Goal: Contribute content

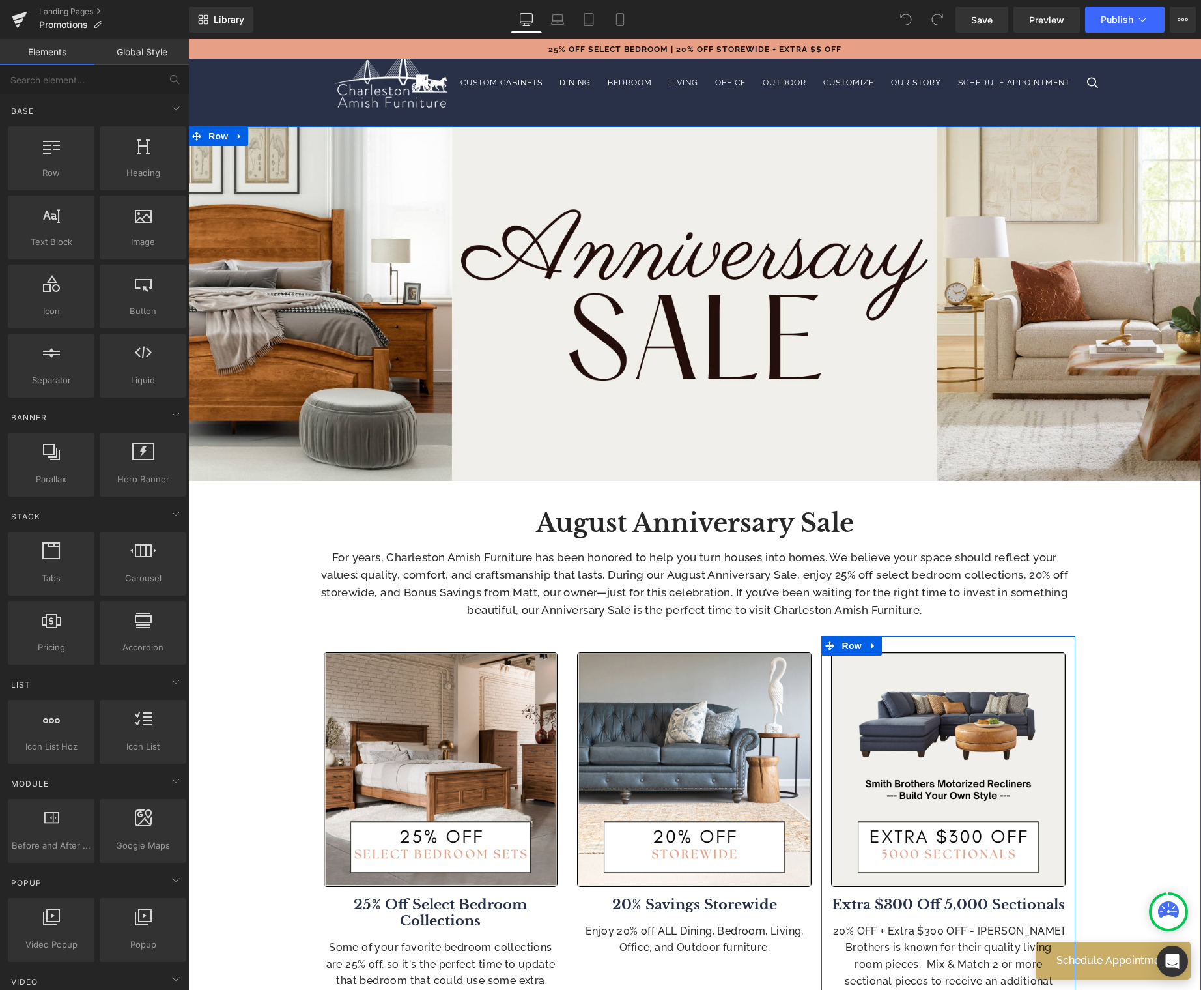
click at [932, 924] on div "20% OFF + Extra $300 OFF - [PERSON_NAME] Brothers is known for their quality li…" at bounding box center [948, 963] width 235 height 83
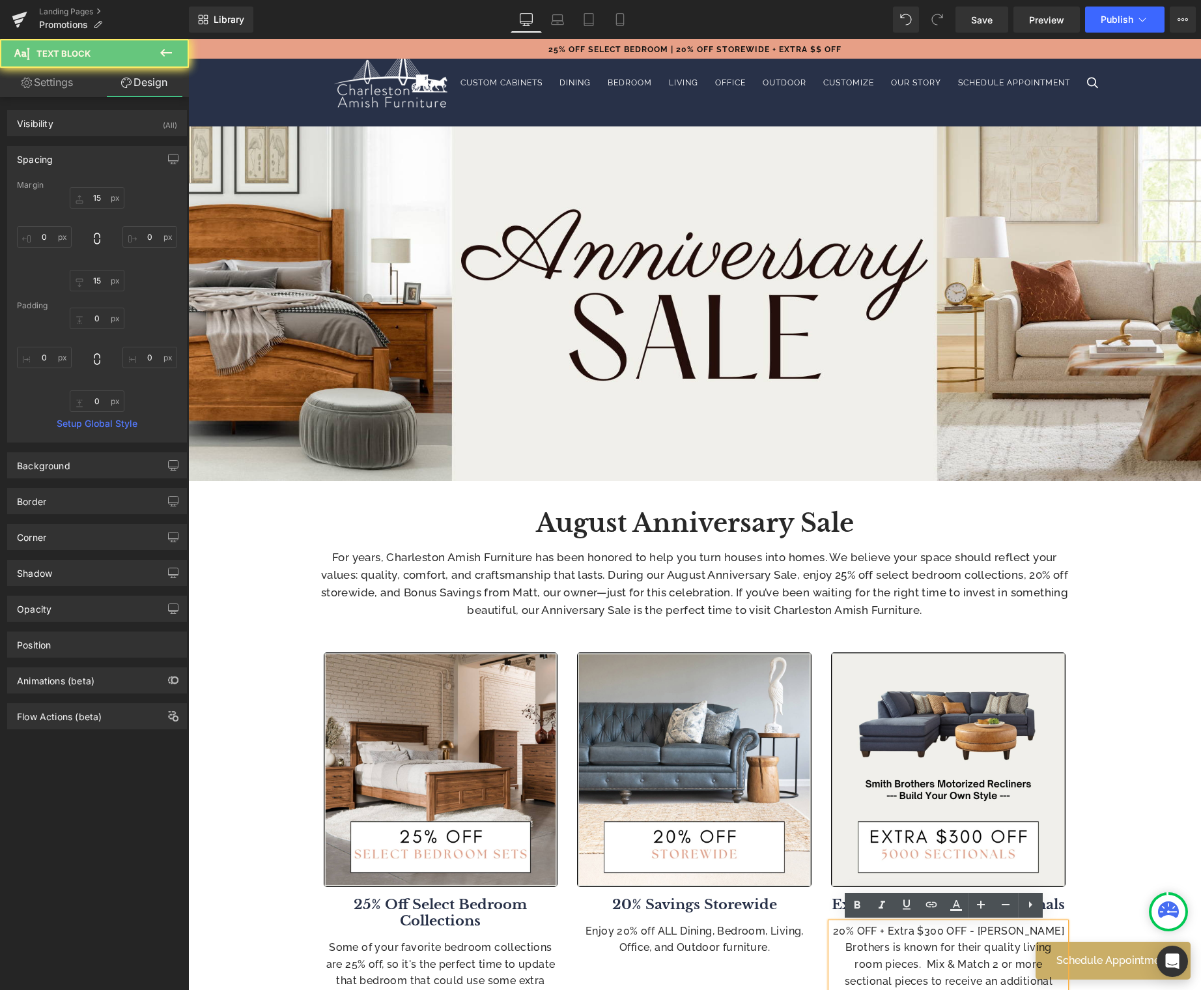
click at [953, 941] on p "20% OFF + Extra $300 OFF - [PERSON_NAME] Brothers is known for their quality li…" at bounding box center [948, 963] width 235 height 83
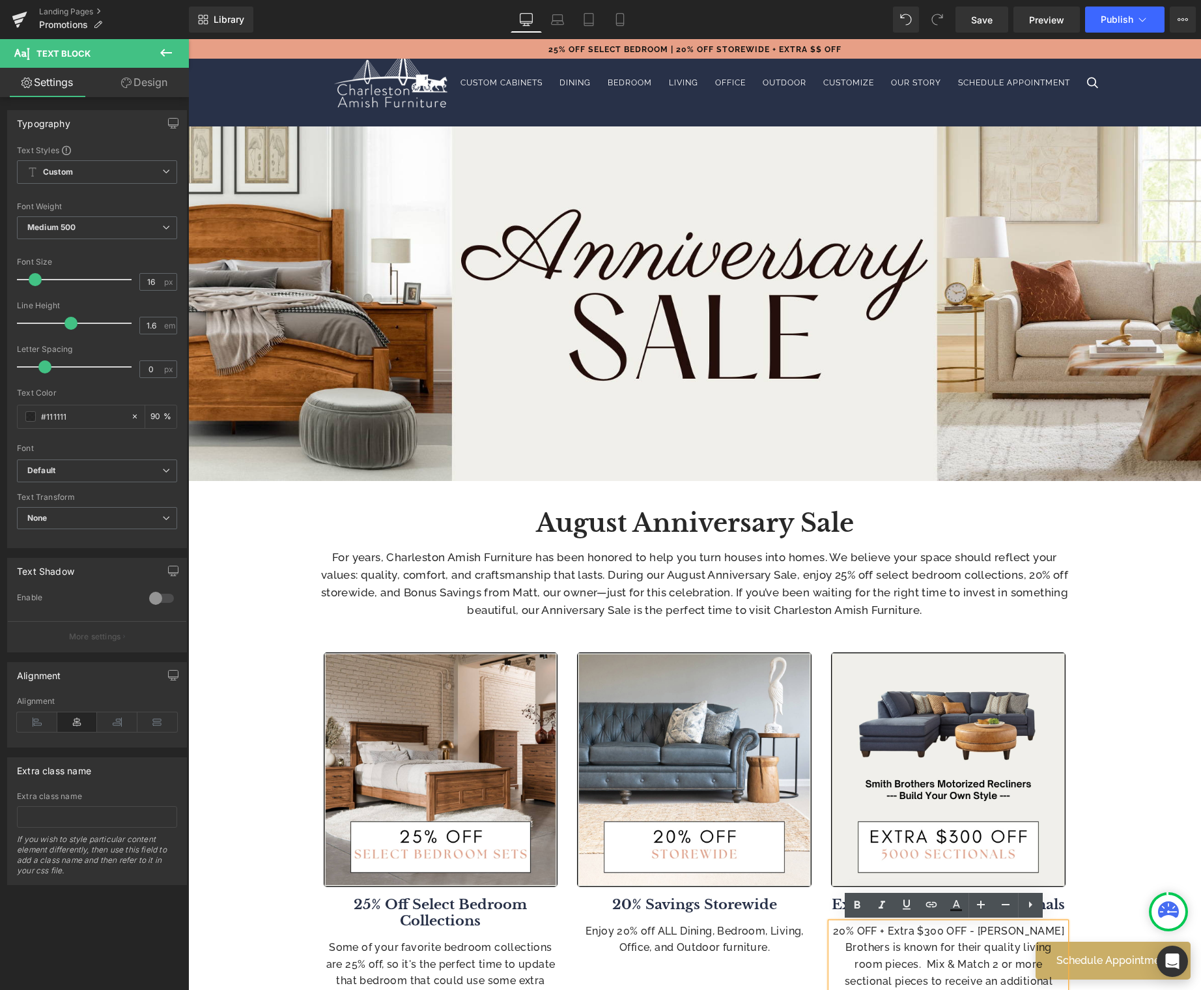
click at [188, 39] on div at bounding box center [188, 39] width 0 height 0
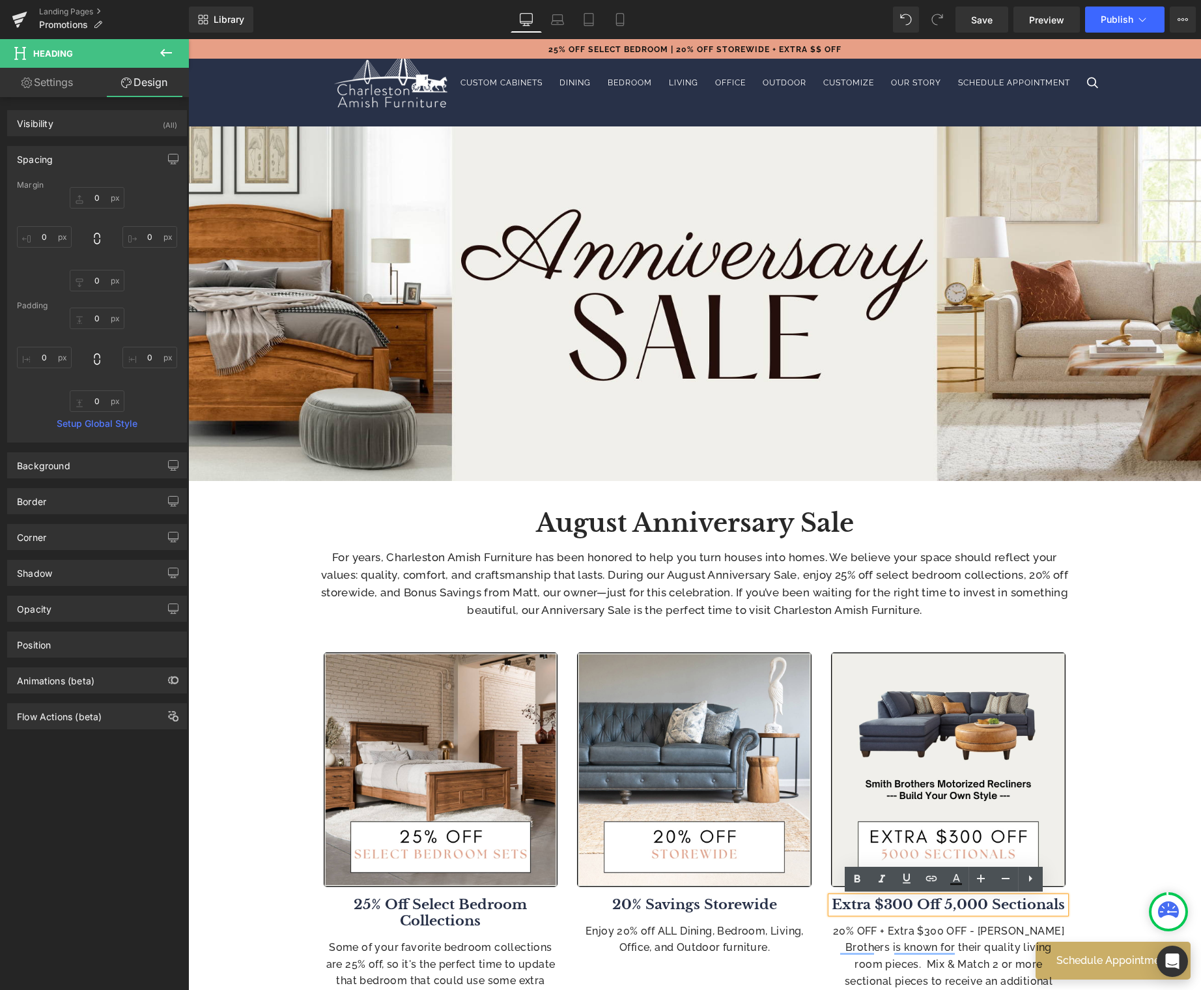
click at [958, 904] on b "Extra $300 Off 5,000 Sectionals" at bounding box center [948, 904] width 233 height 17
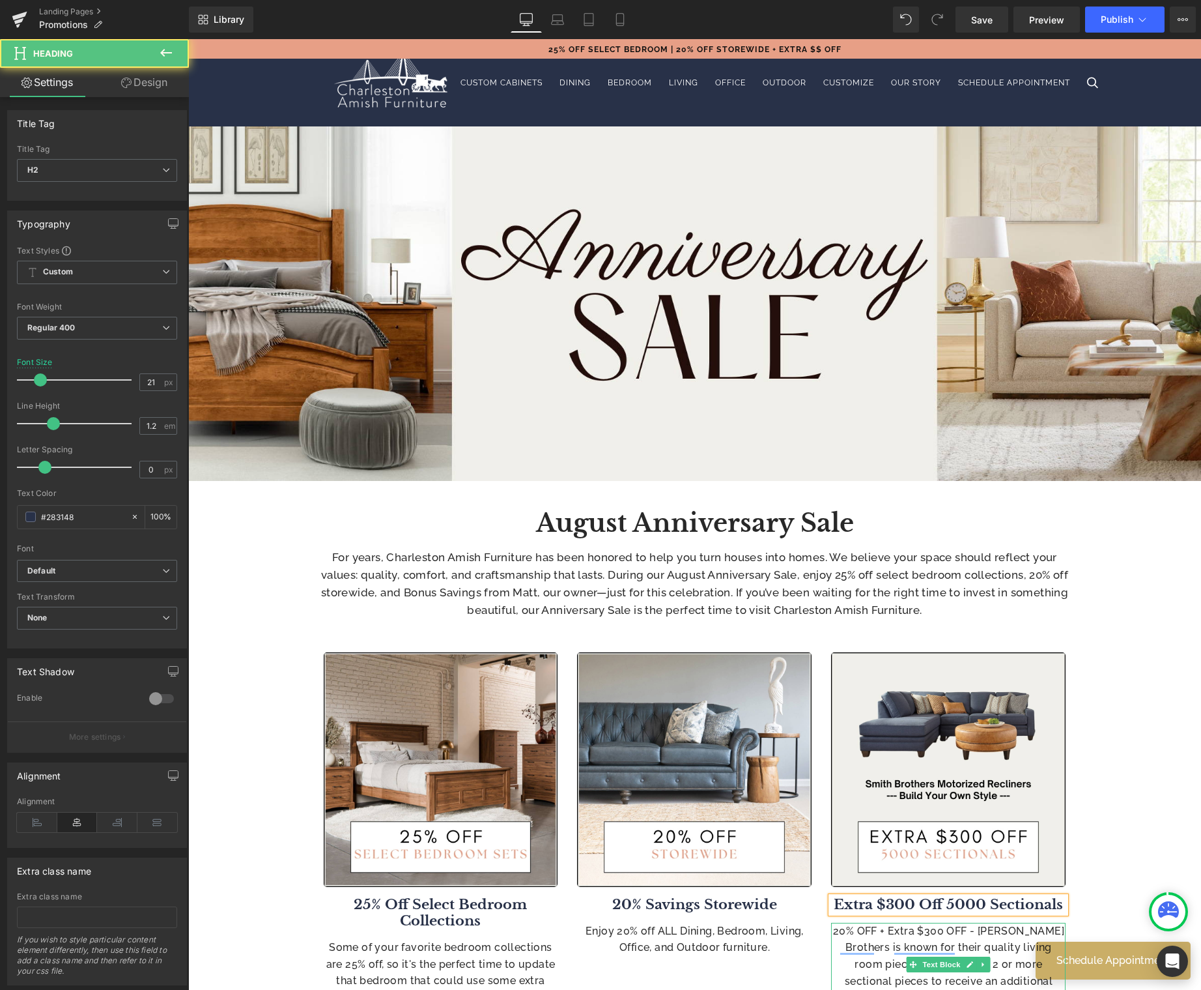
click at [980, 937] on p "20% OFF + Extra $300 OFF - [PERSON_NAME] Brothers is known for their quality li…" at bounding box center [948, 963] width 235 height 83
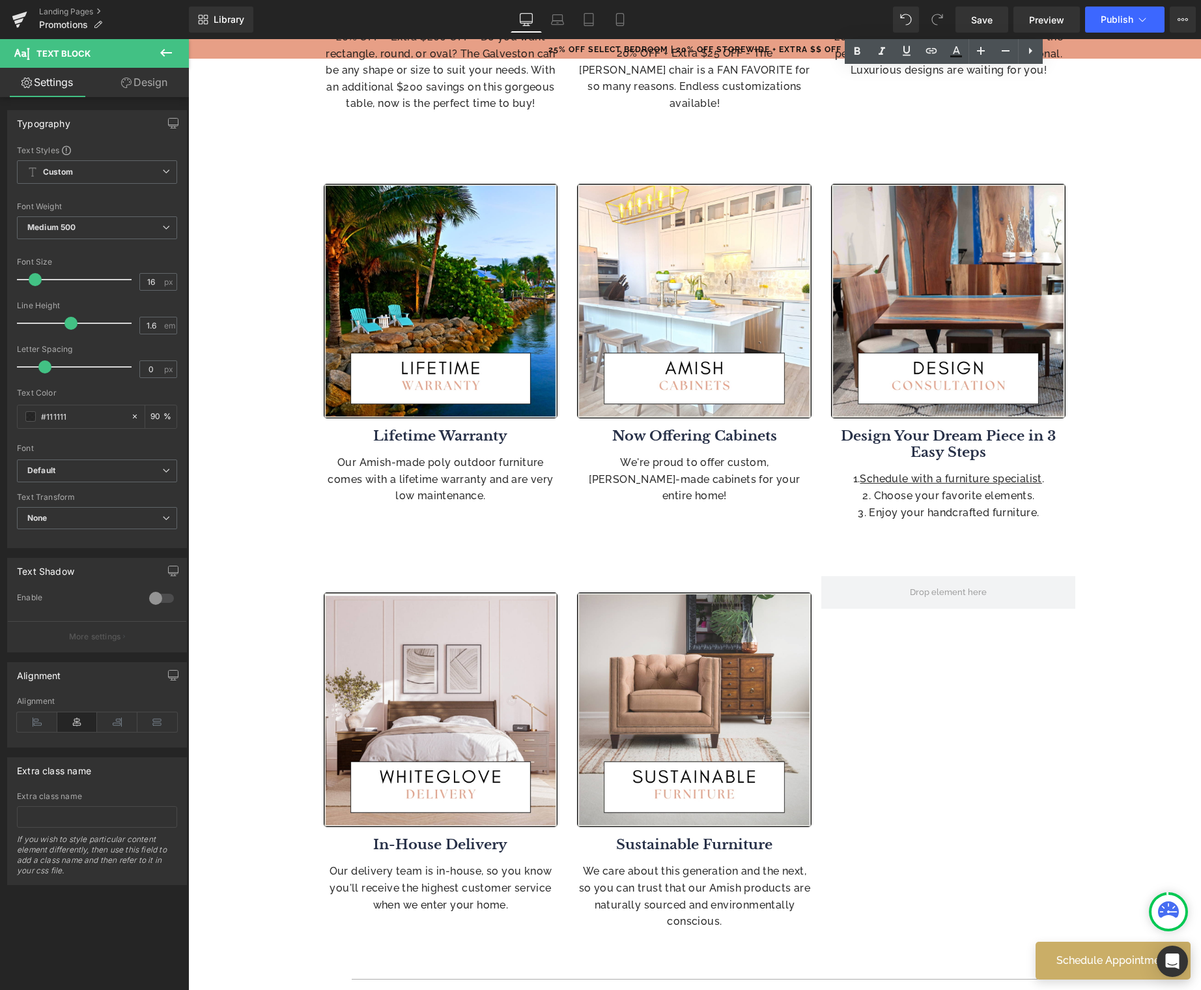
scroll to position [1791, 0]
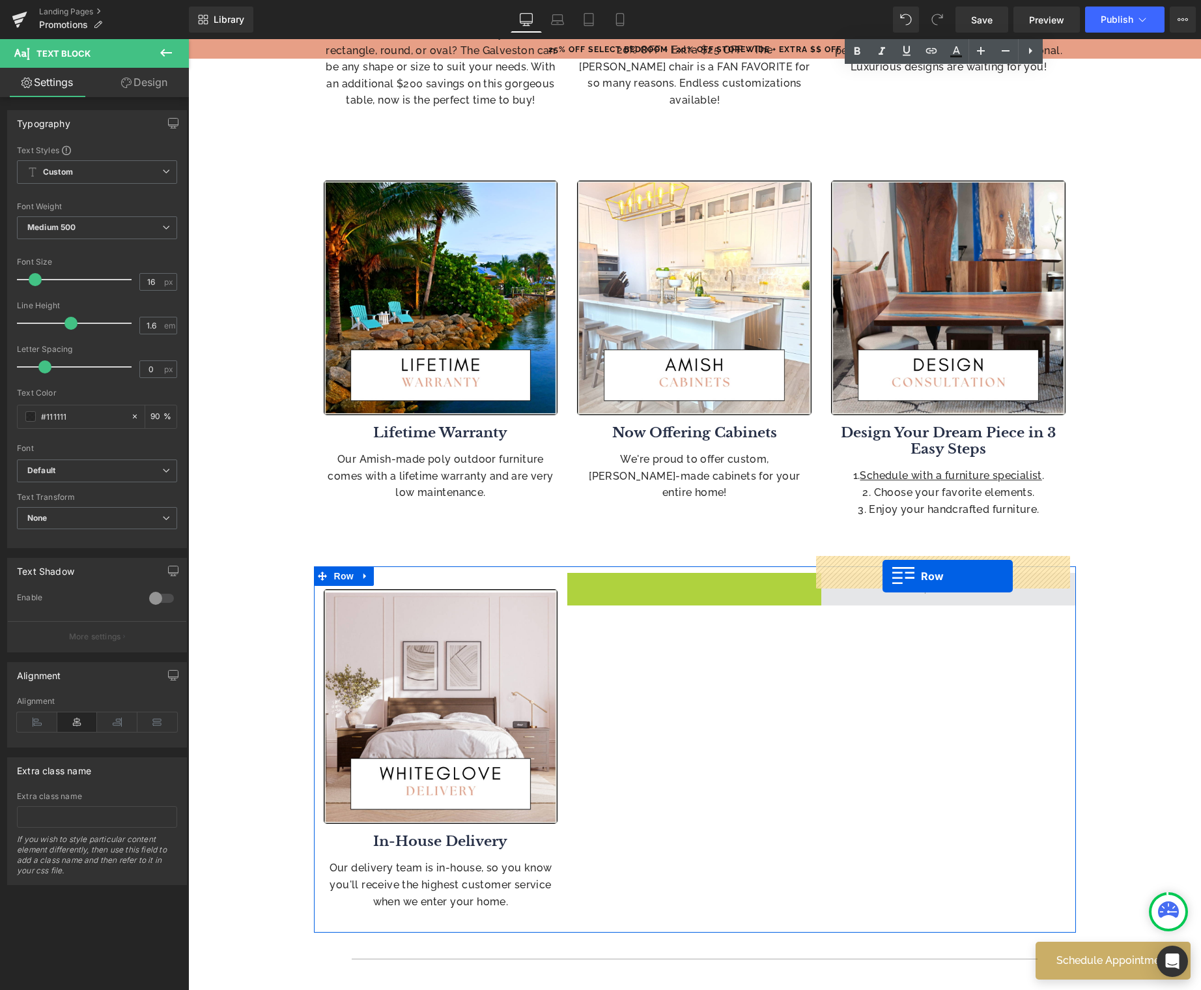
drag, startPoint x: 573, startPoint y: 569, endPoint x: 883, endPoint y: 576, distance: 310.8
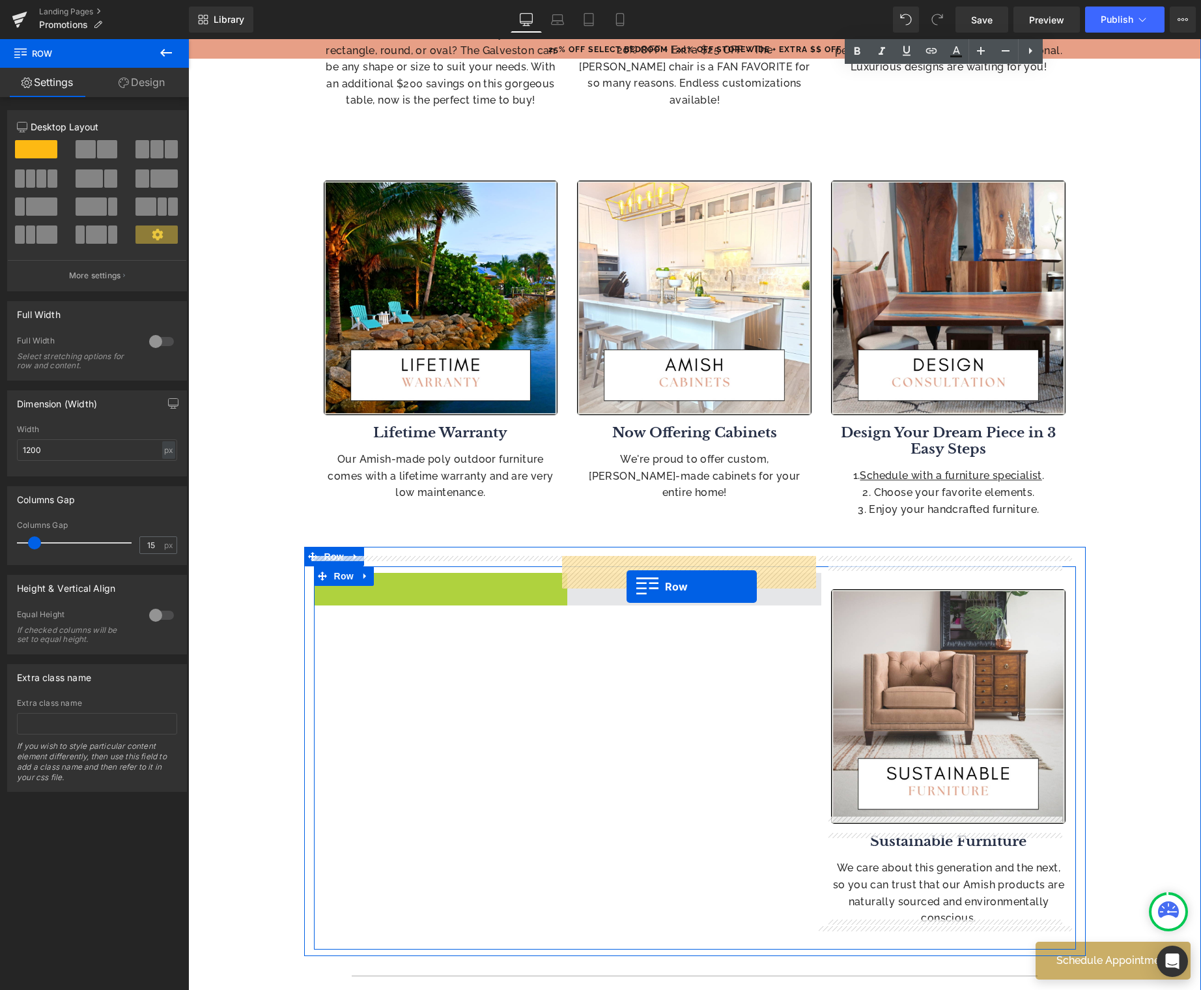
drag, startPoint x: 312, startPoint y: 573, endPoint x: 628, endPoint y: 586, distance: 316.3
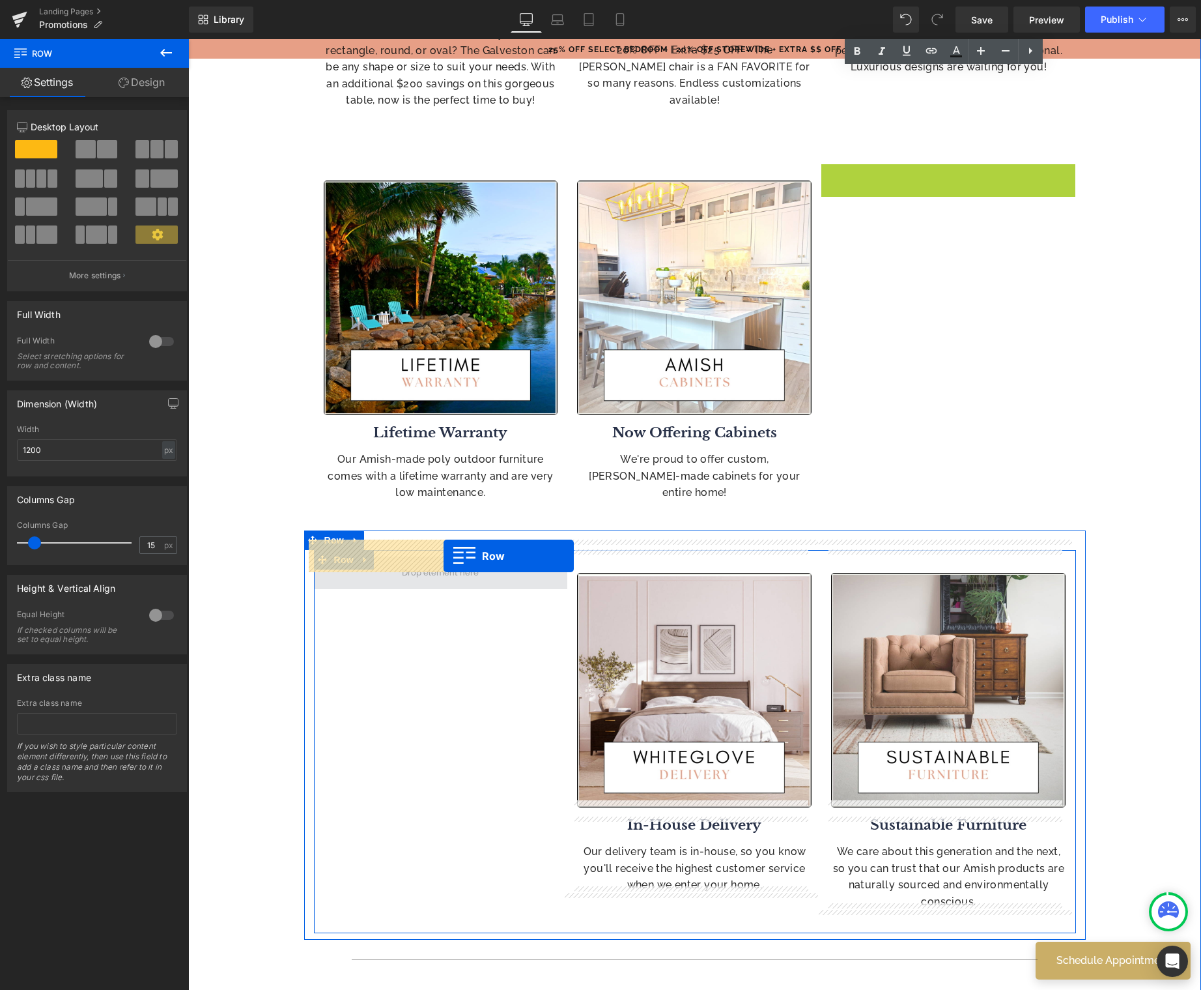
drag, startPoint x: 826, startPoint y: 162, endPoint x: 444, endPoint y: 556, distance: 548.7
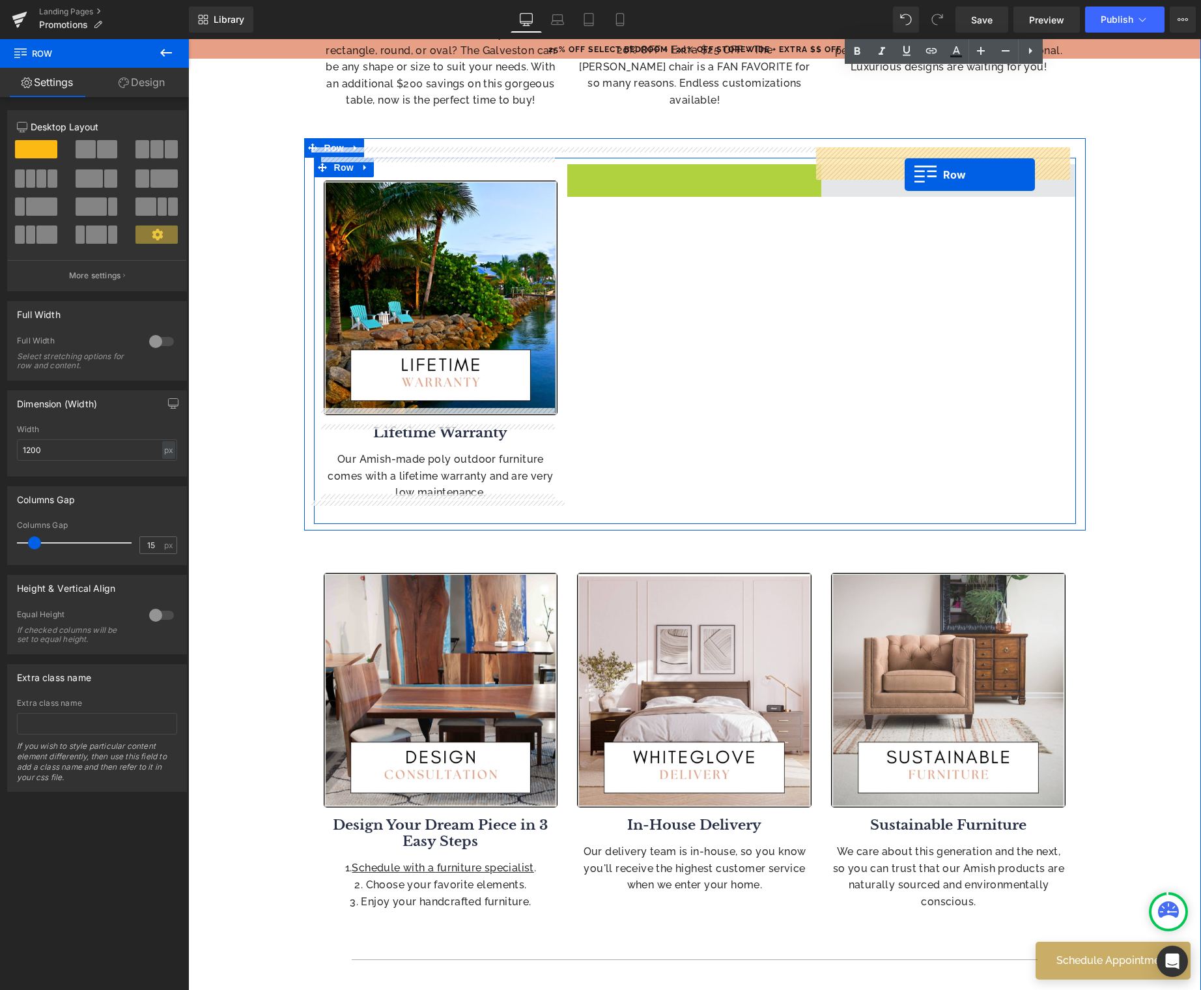
drag, startPoint x: 571, startPoint y: 162, endPoint x: 905, endPoint y: 175, distance: 333.8
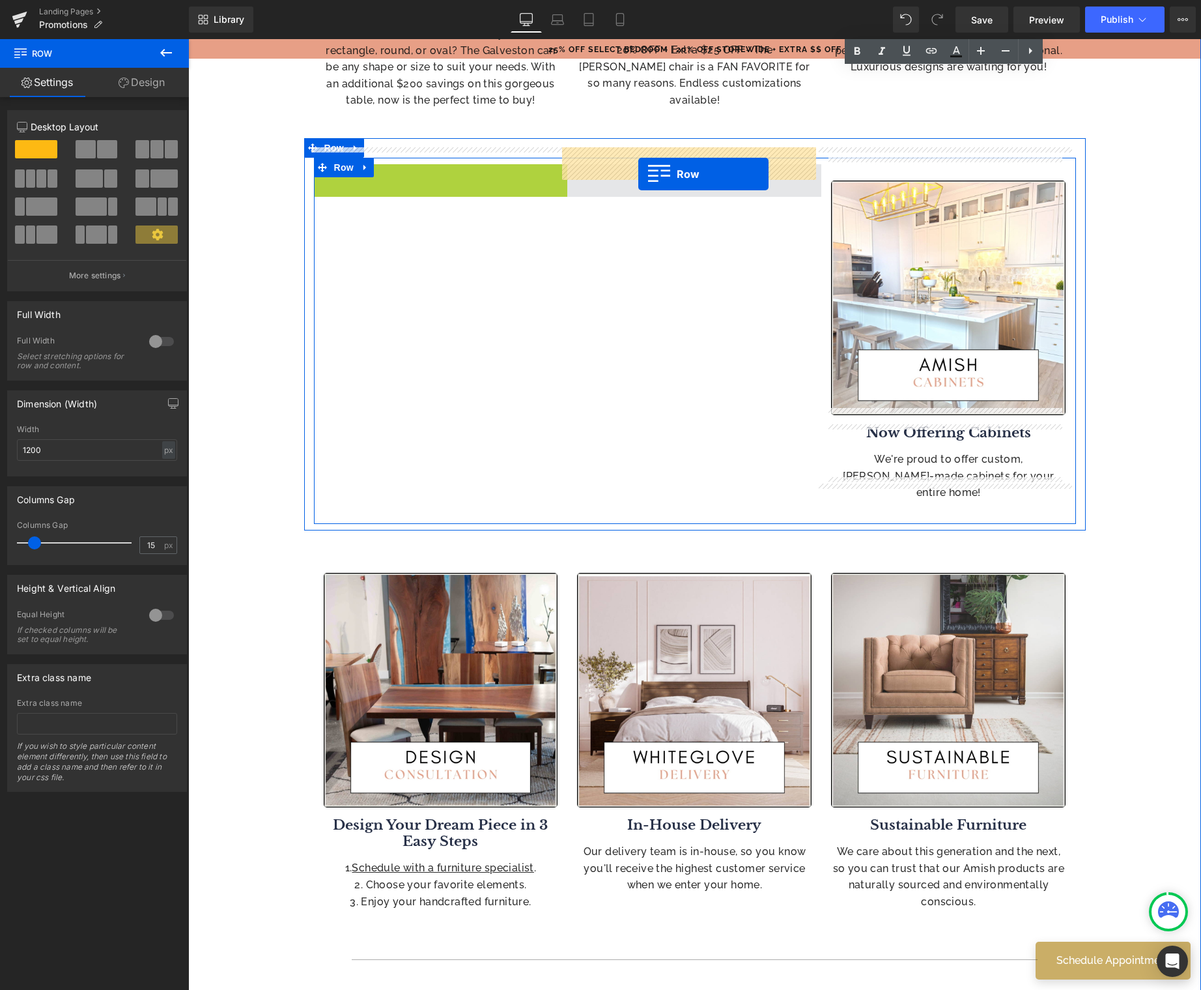
drag, startPoint x: 321, startPoint y: 164, endPoint x: 638, endPoint y: 174, distance: 318.1
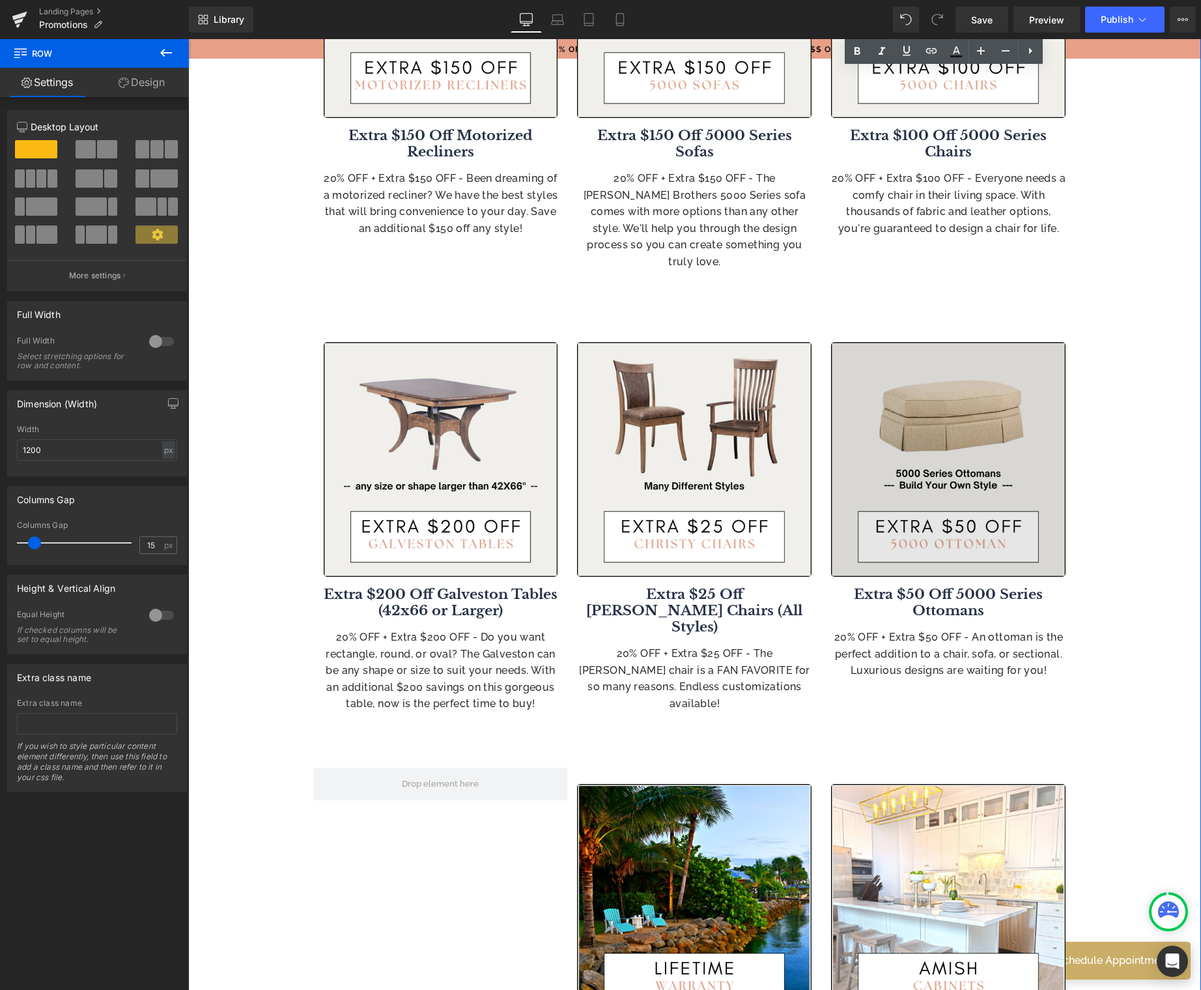
scroll to position [1199, 0]
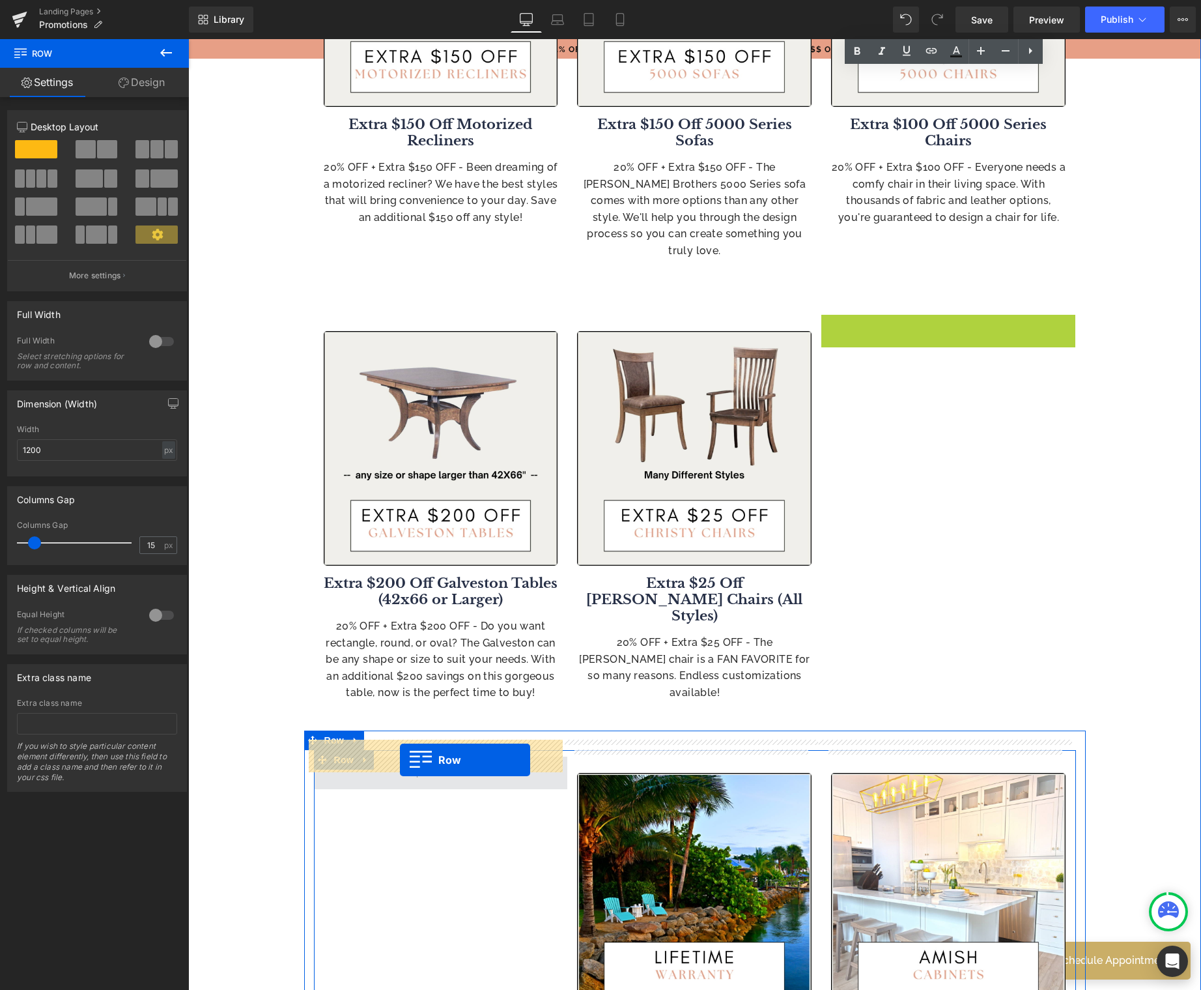
drag, startPoint x: 825, startPoint y: 313, endPoint x: 400, endPoint y: 760, distance: 616.1
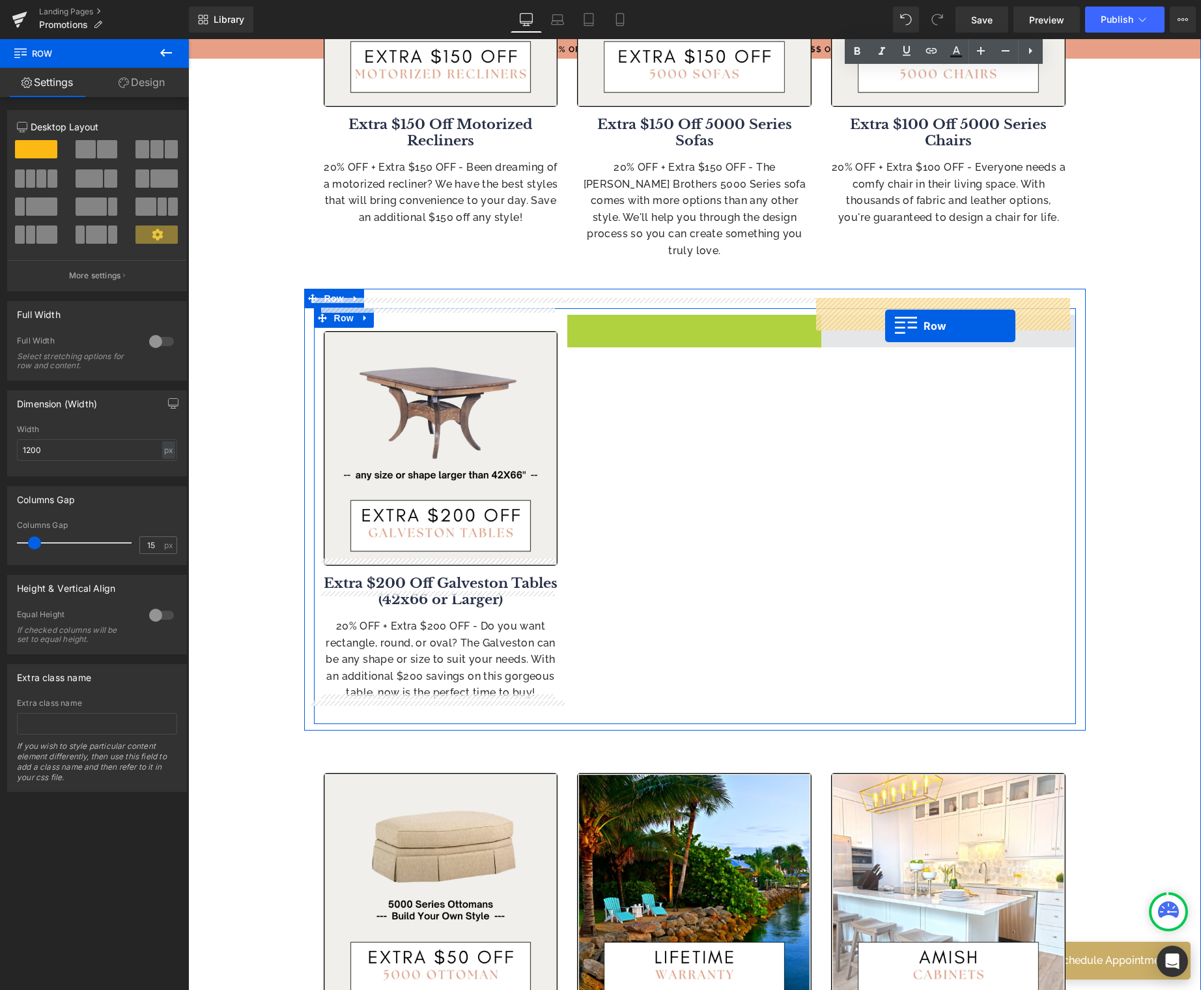
drag, startPoint x: 572, startPoint y: 311, endPoint x: 885, endPoint y: 326, distance: 313.7
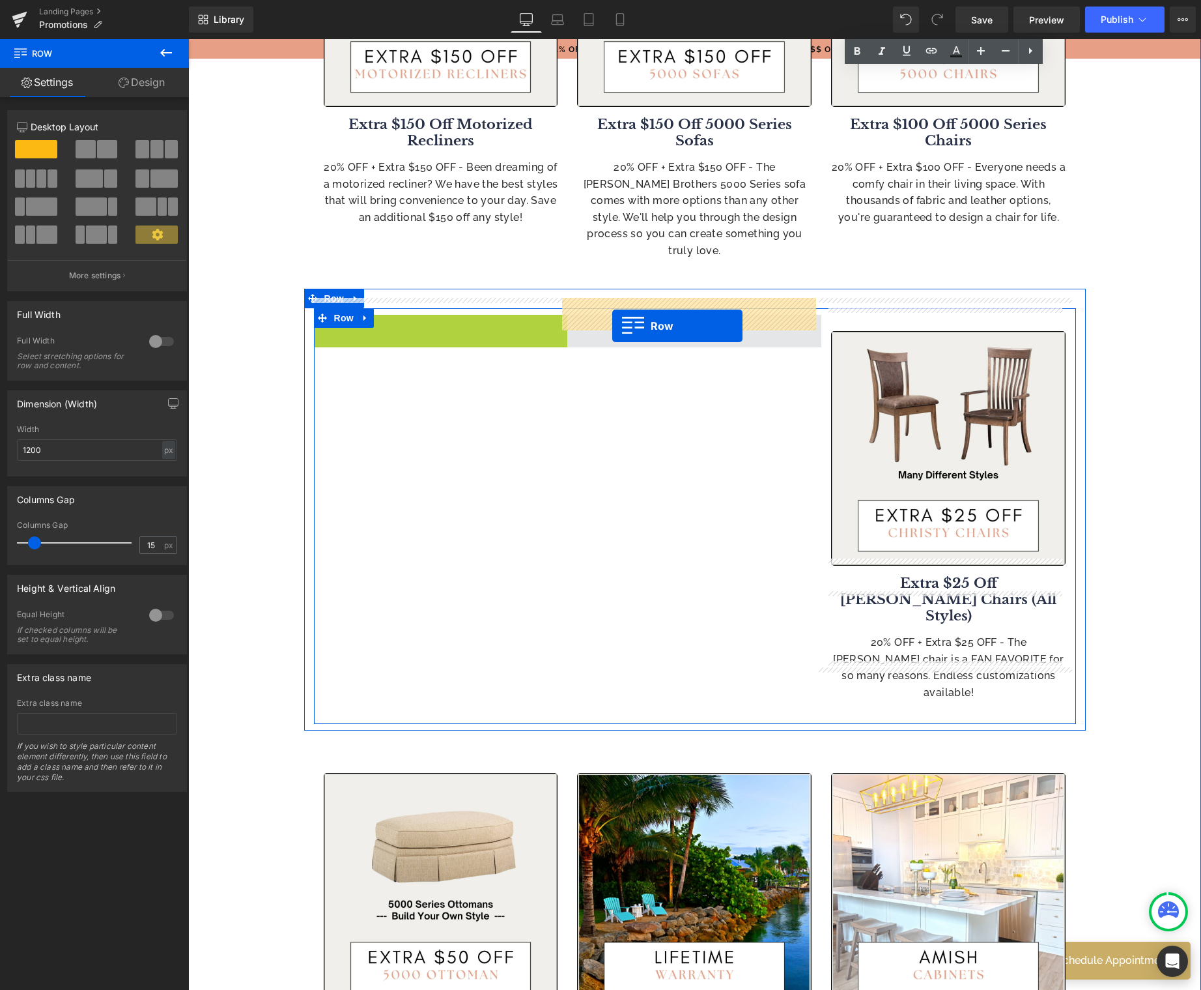
drag, startPoint x: 319, startPoint y: 313, endPoint x: 612, endPoint y: 326, distance: 294.1
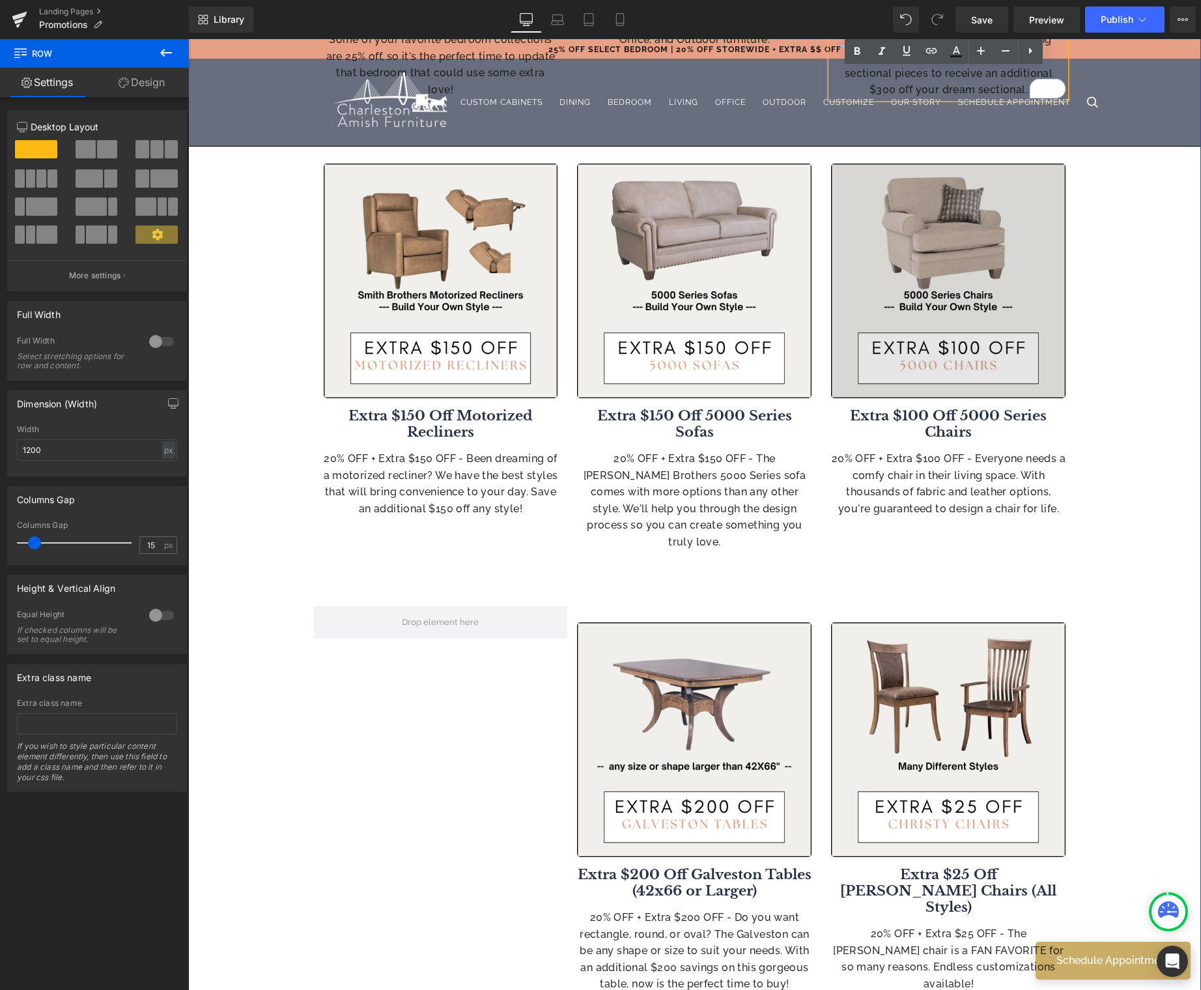
scroll to position [905, 0]
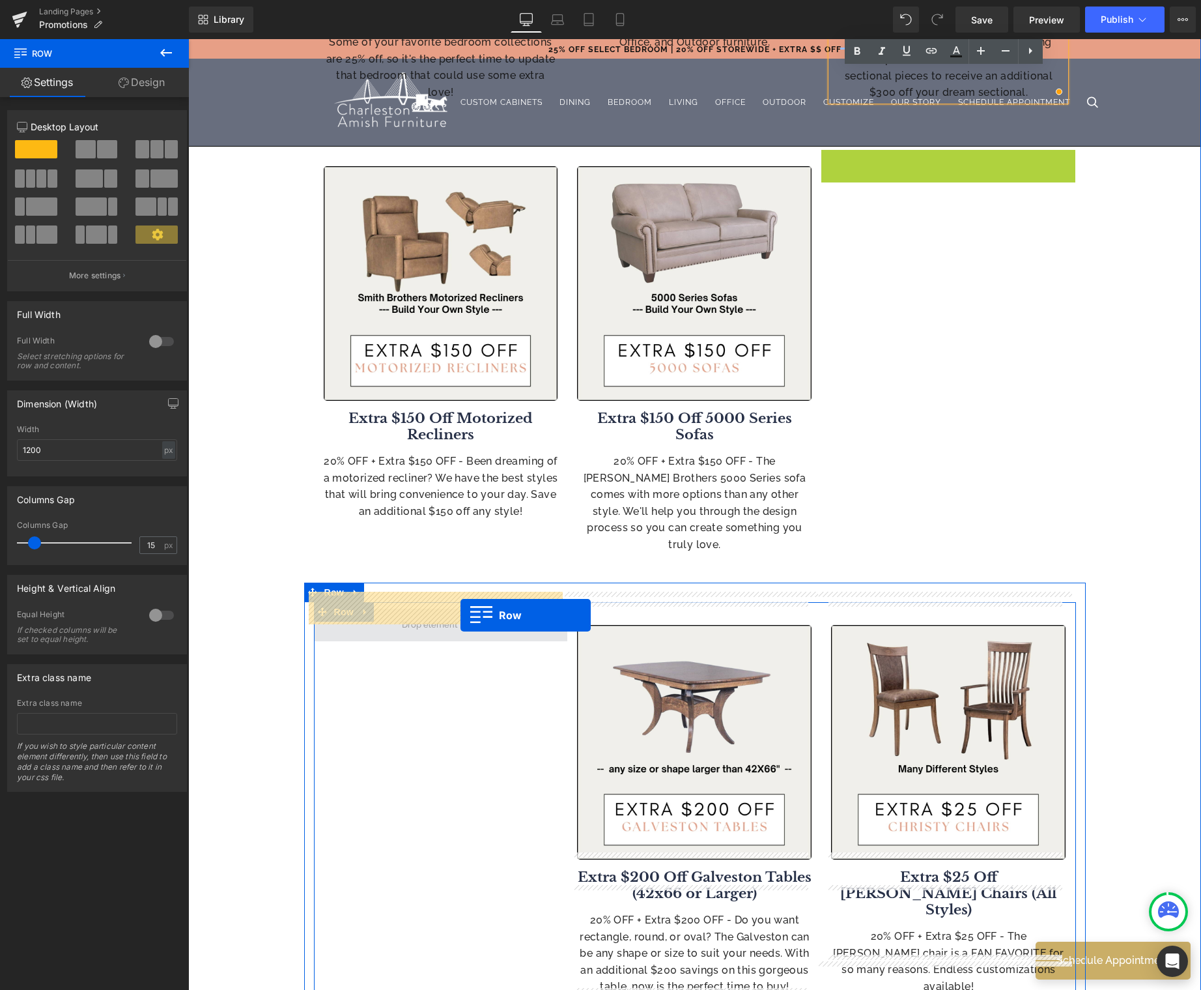
drag, startPoint x: 823, startPoint y: 164, endPoint x: 460, endPoint y: 615, distance: 579.1
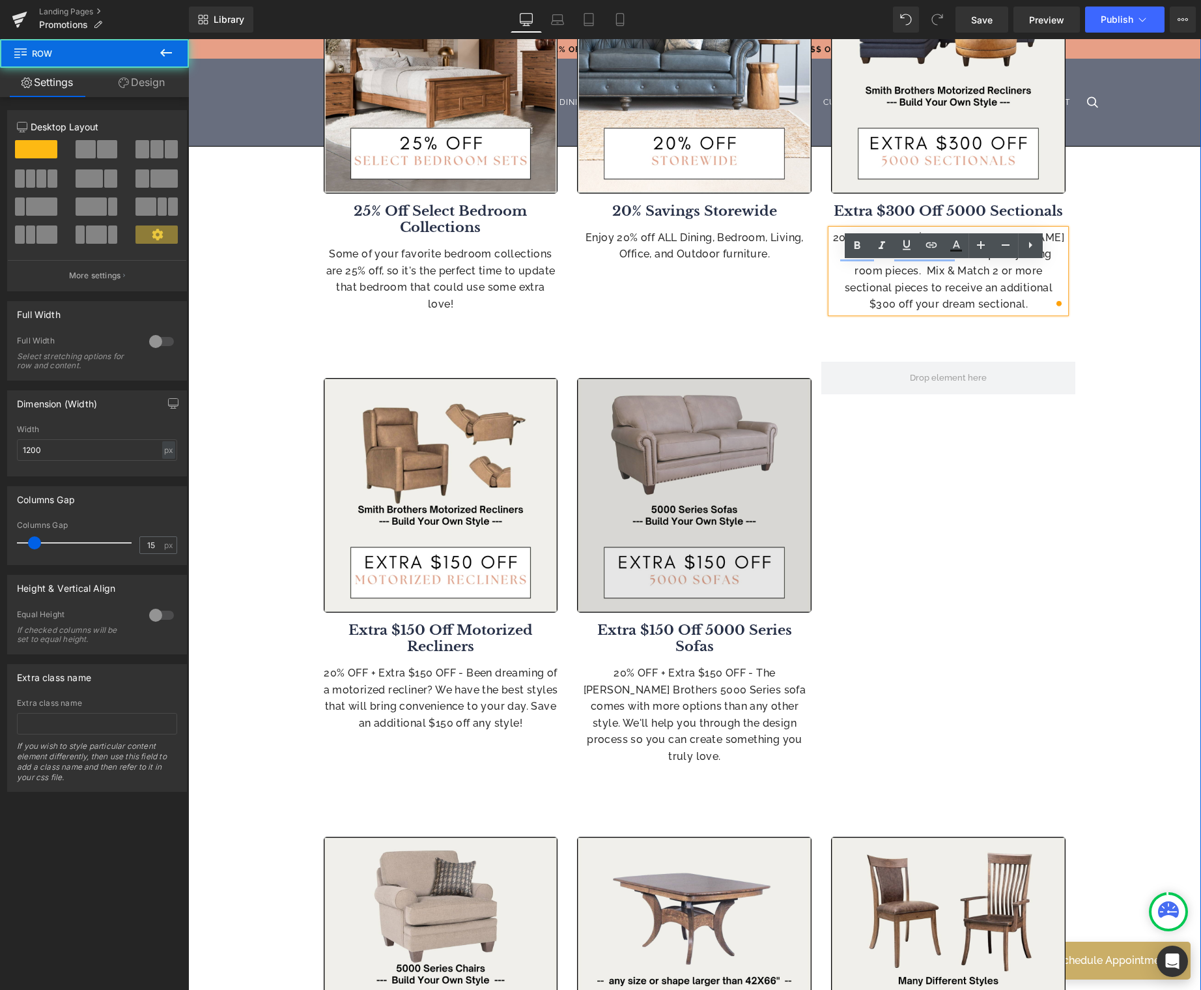
scroll to position [659, 0]
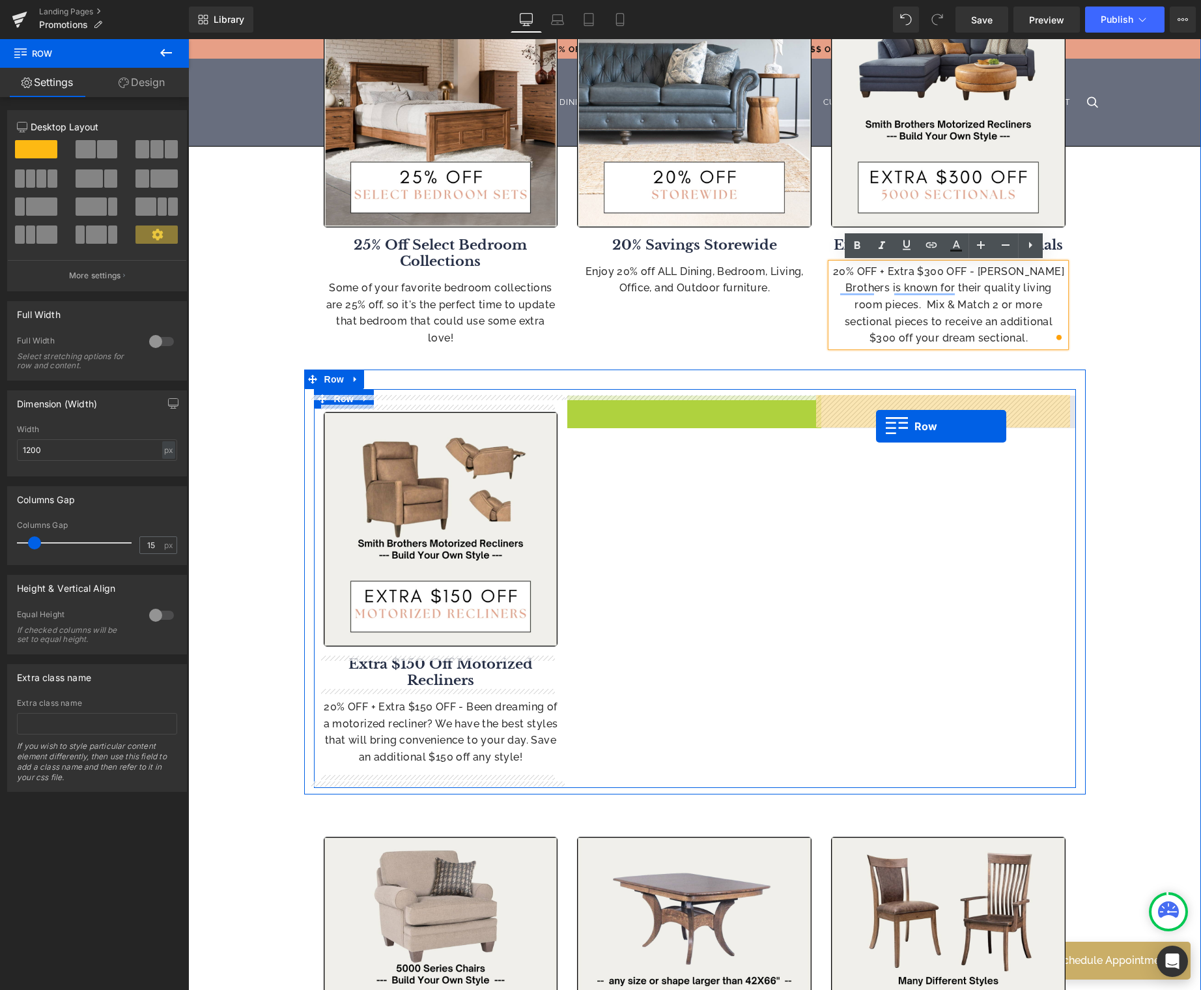
drag, startPoint x: 573, startPoint y: 409, endPoint x: 876, endPoint y: 426, distance: 304.1
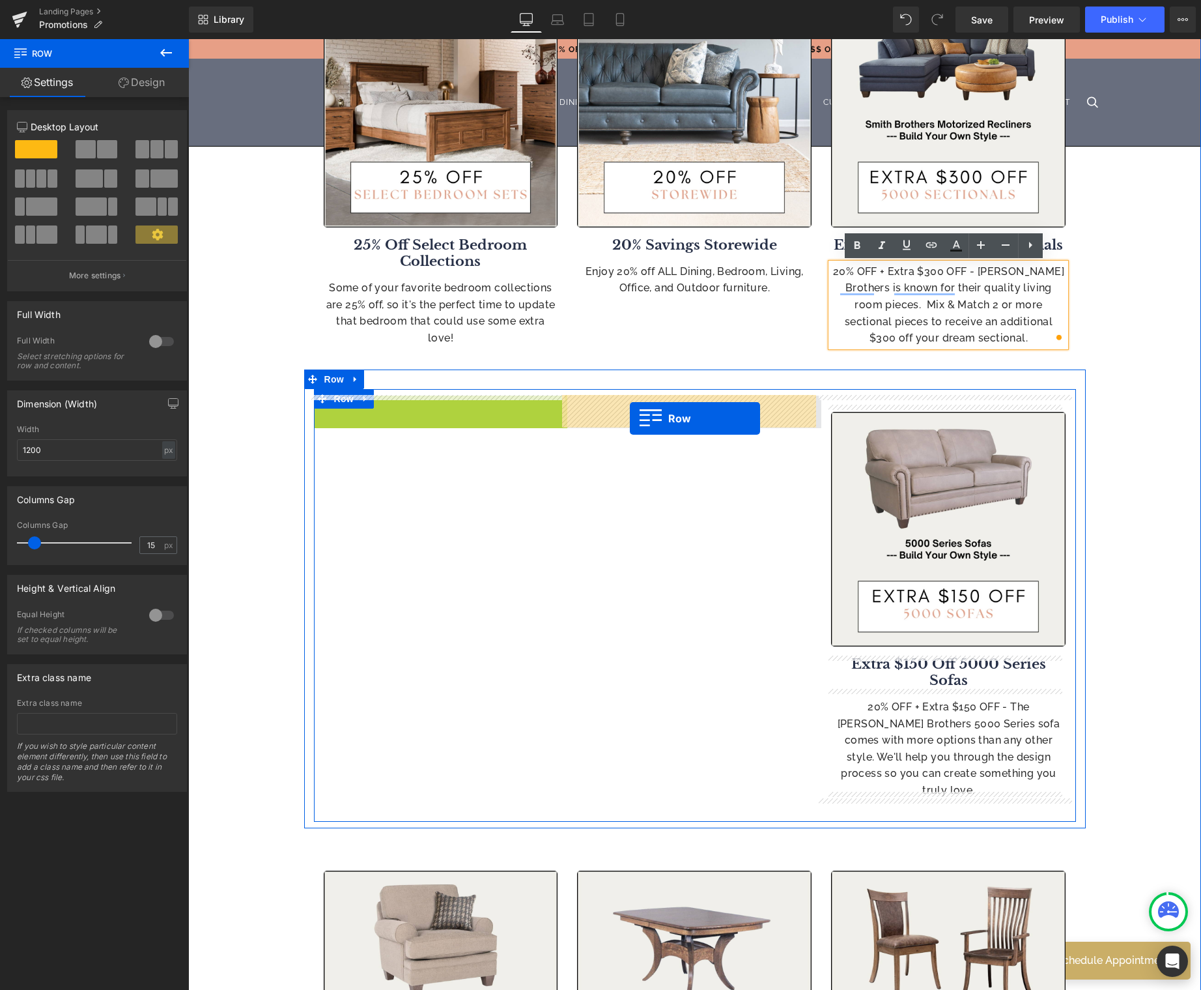
drag, startPoint x: 313, startPoint y: 410, endPoint x: 631, endPoint y: 418, distance: 317.4
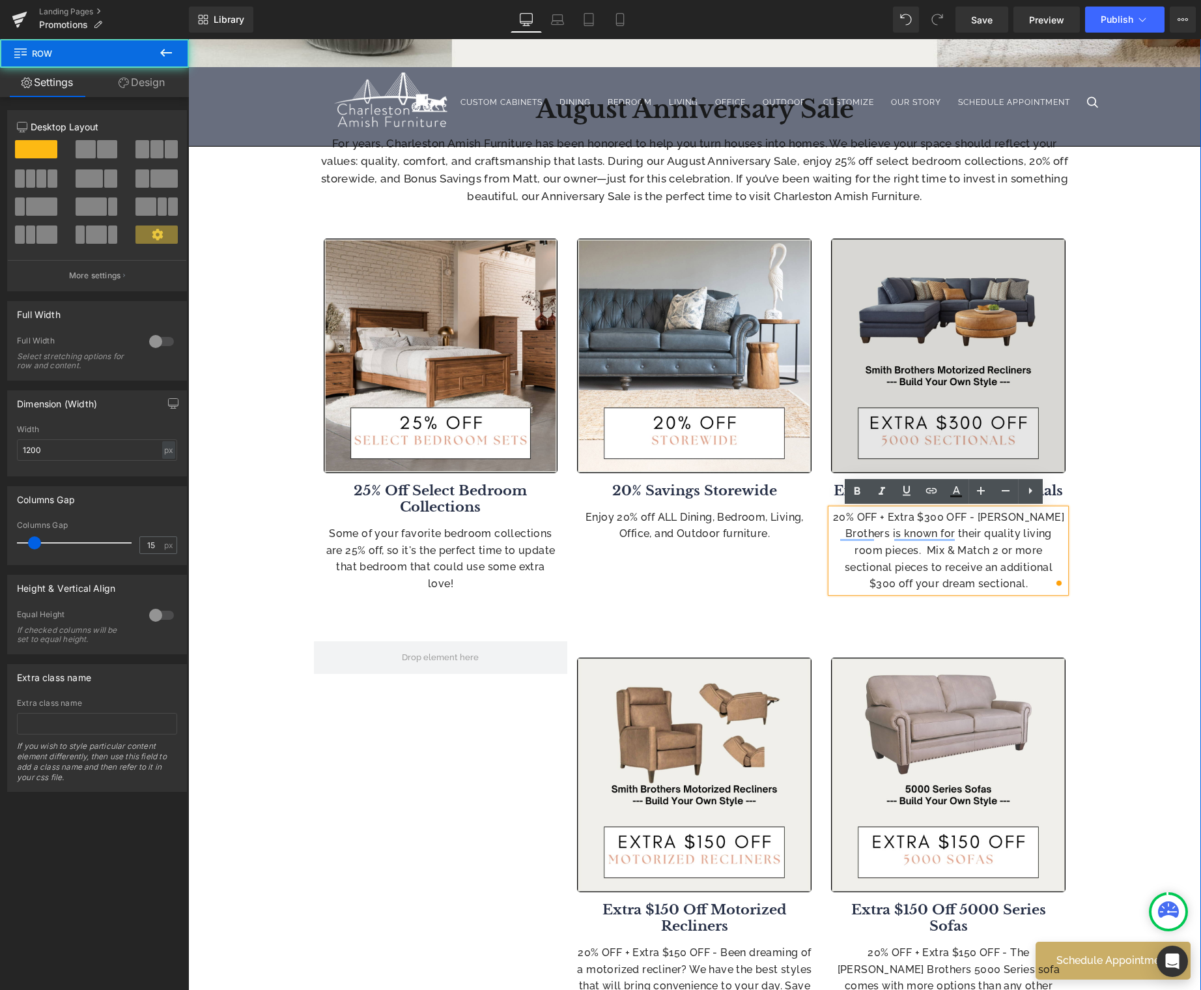
scroll to position [411, 0]
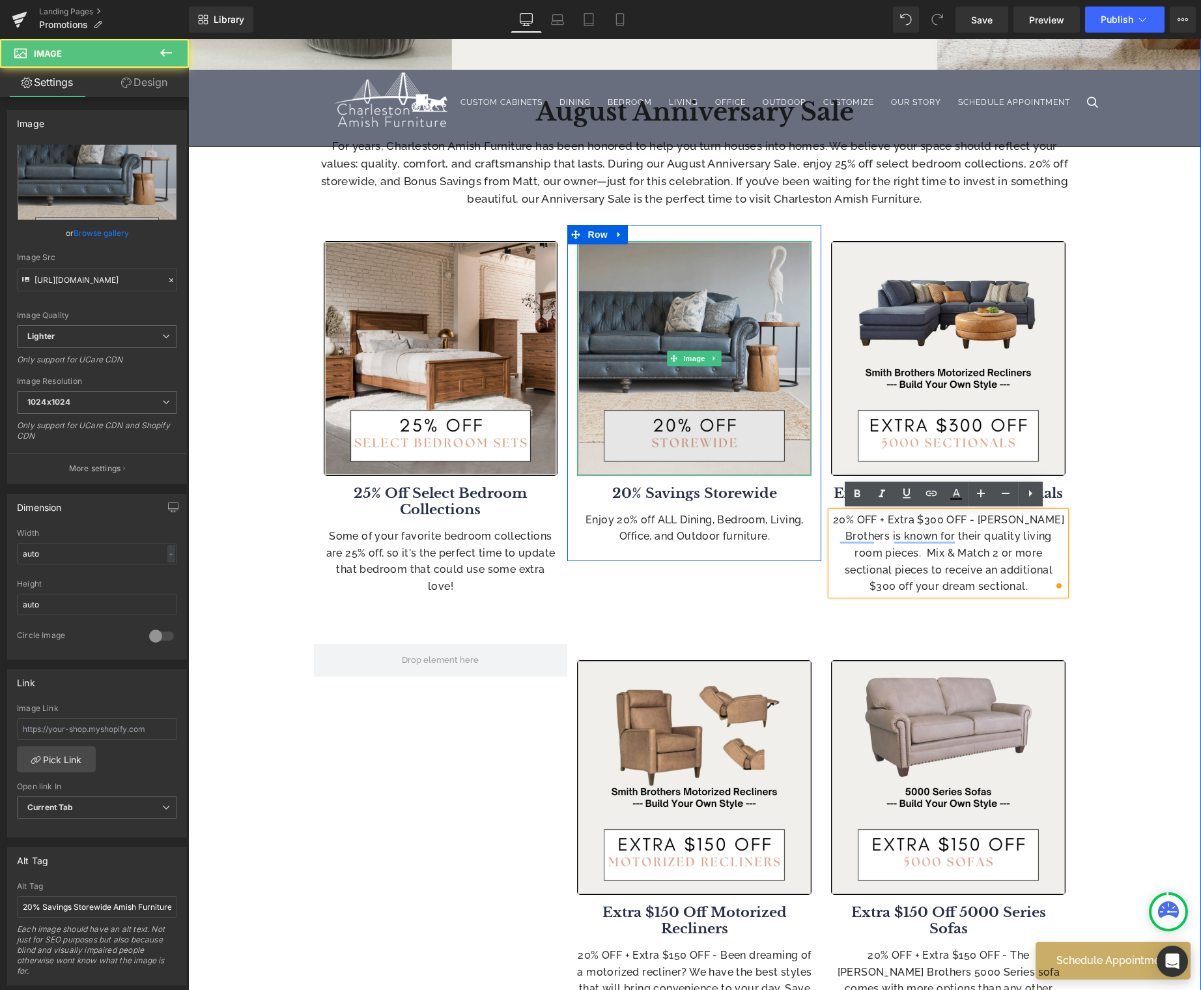
drag, startPoint x: 758, startPoint y: 260, endPoint x: 844, endPoint y: 225, distance: 92.3
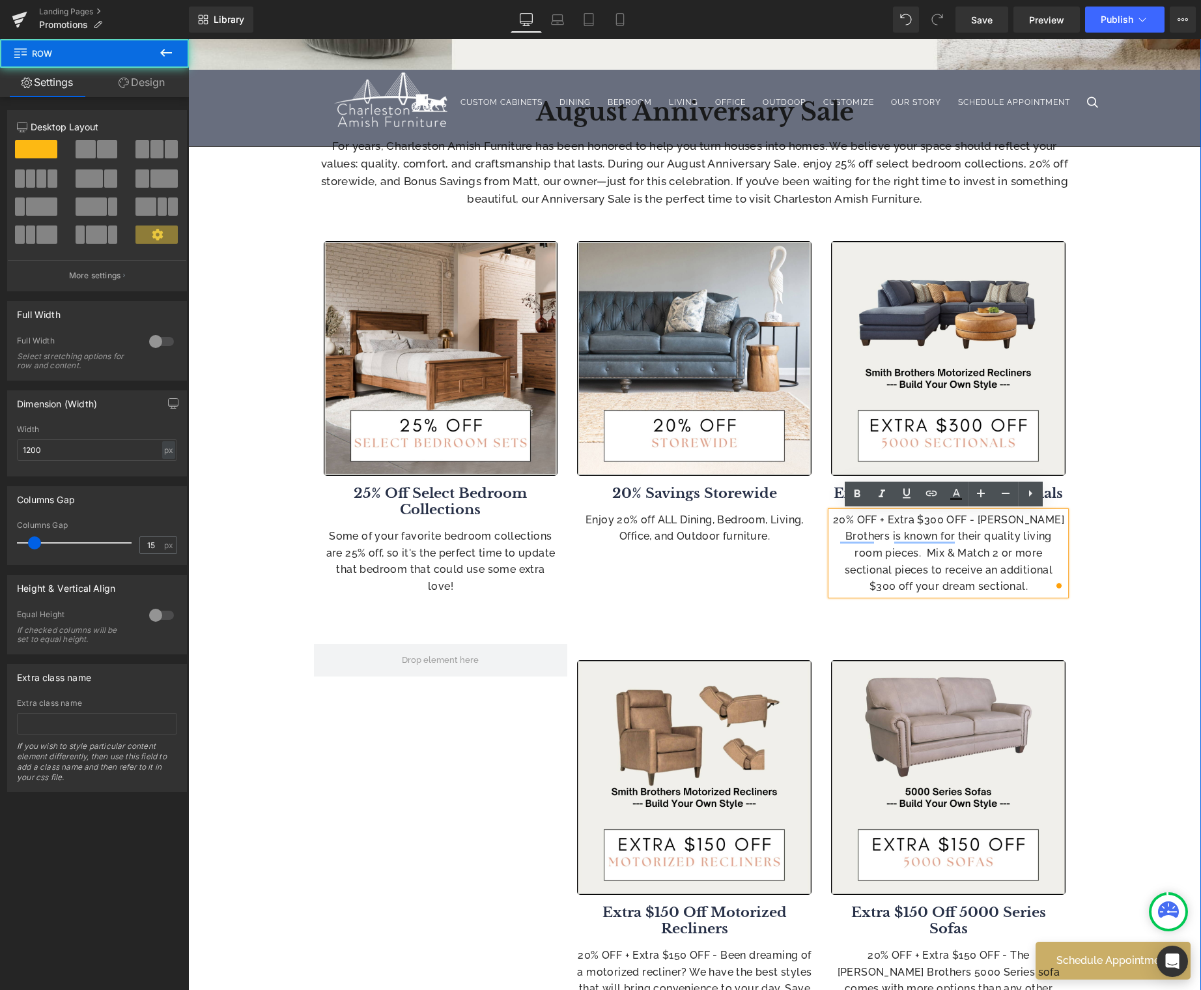
click at [840, 227] on div "Image Extra $300 Off 5000 Sectionals Heading 20% OFF + Extra $300 OFF - [PERSON…" at bounding box center [949, 418] width 254 height 386
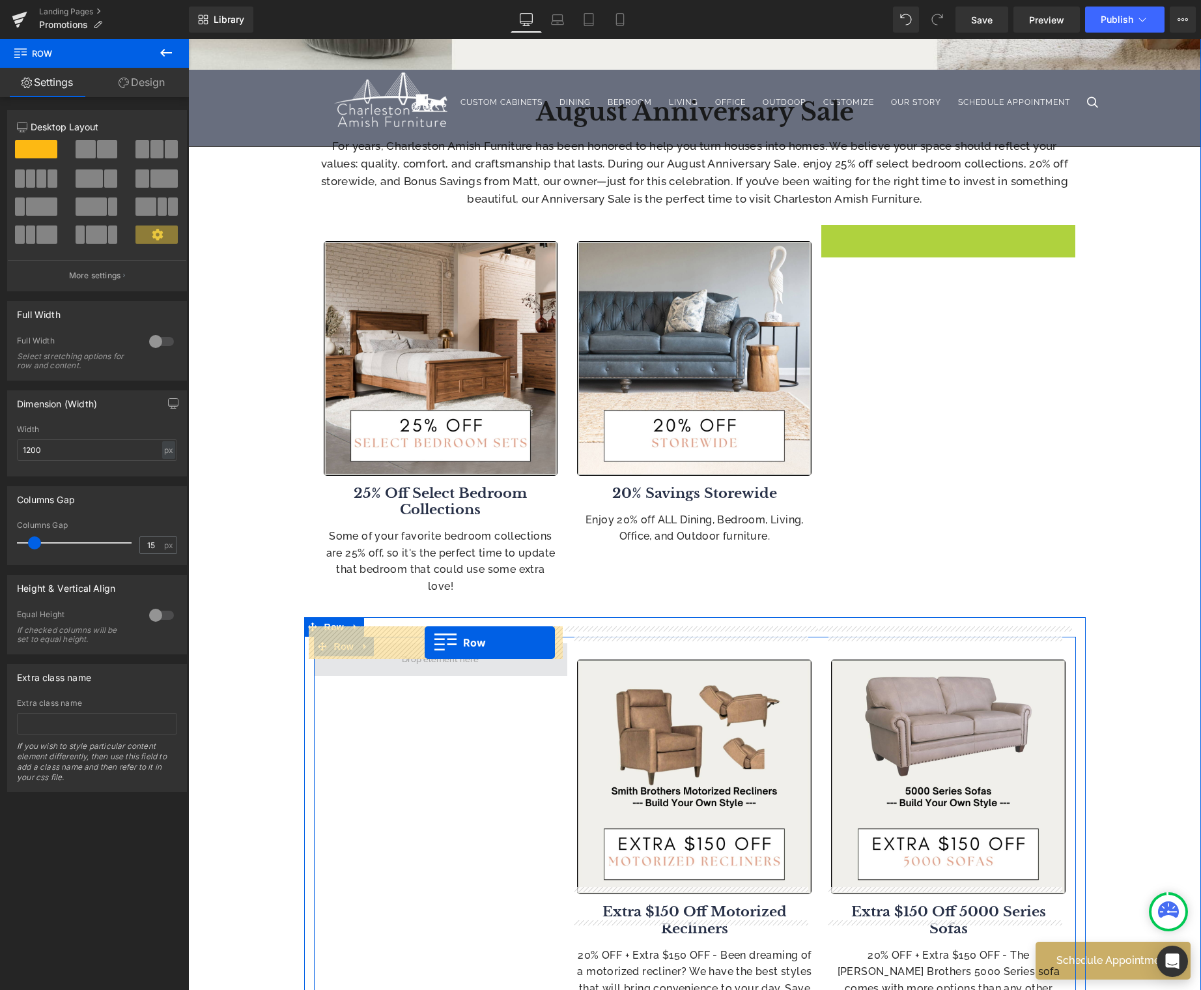
drag, startPoint x: 823, startPoint y: 235, endPoint x: 424, endPoint y: 642, distance: 570.3
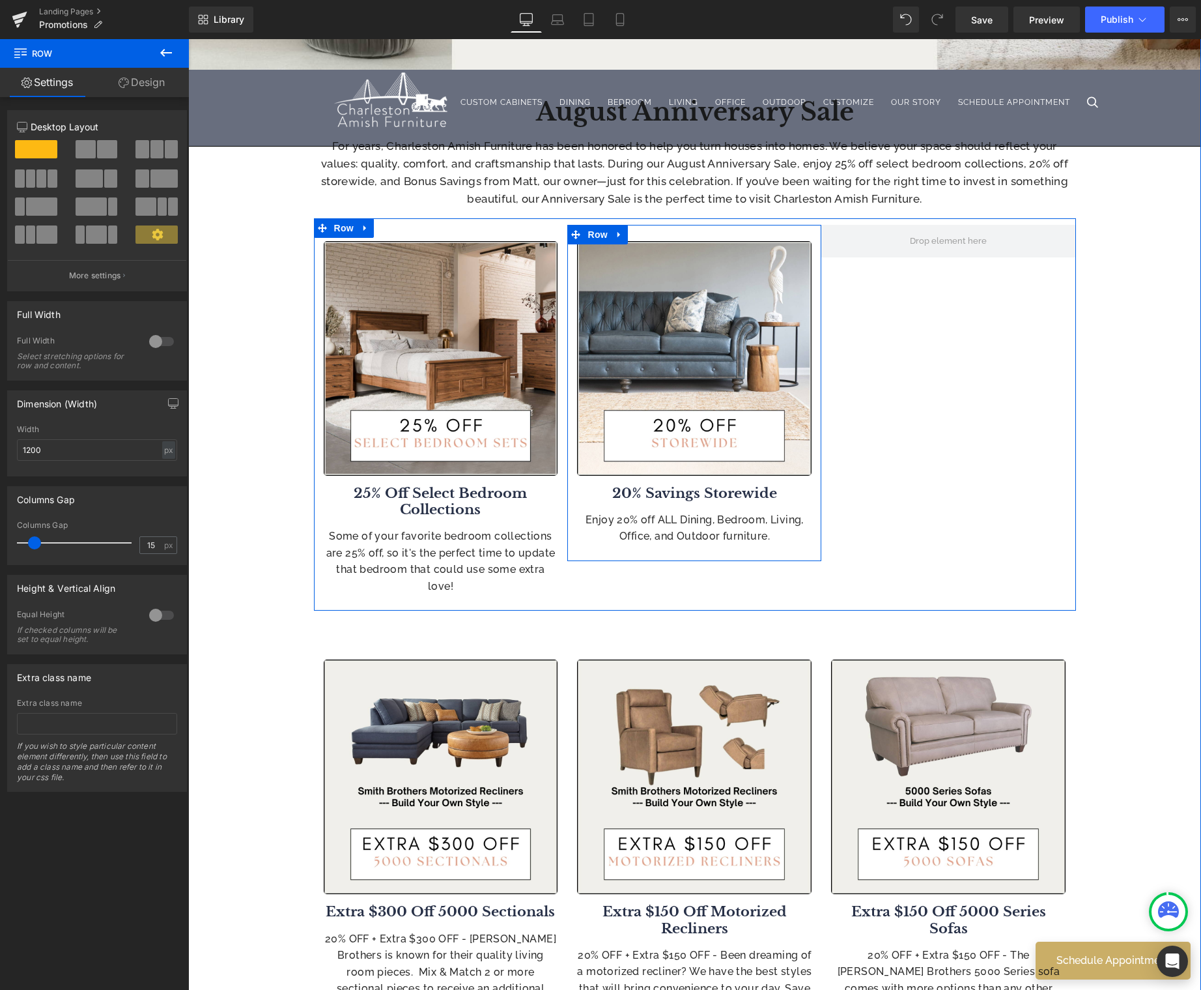
click at [622, 236] on link at bounding box center [619, 235] width 17 height 20
click at [632, 236] on icon at bounding box center [636, 234] width 9 height 10
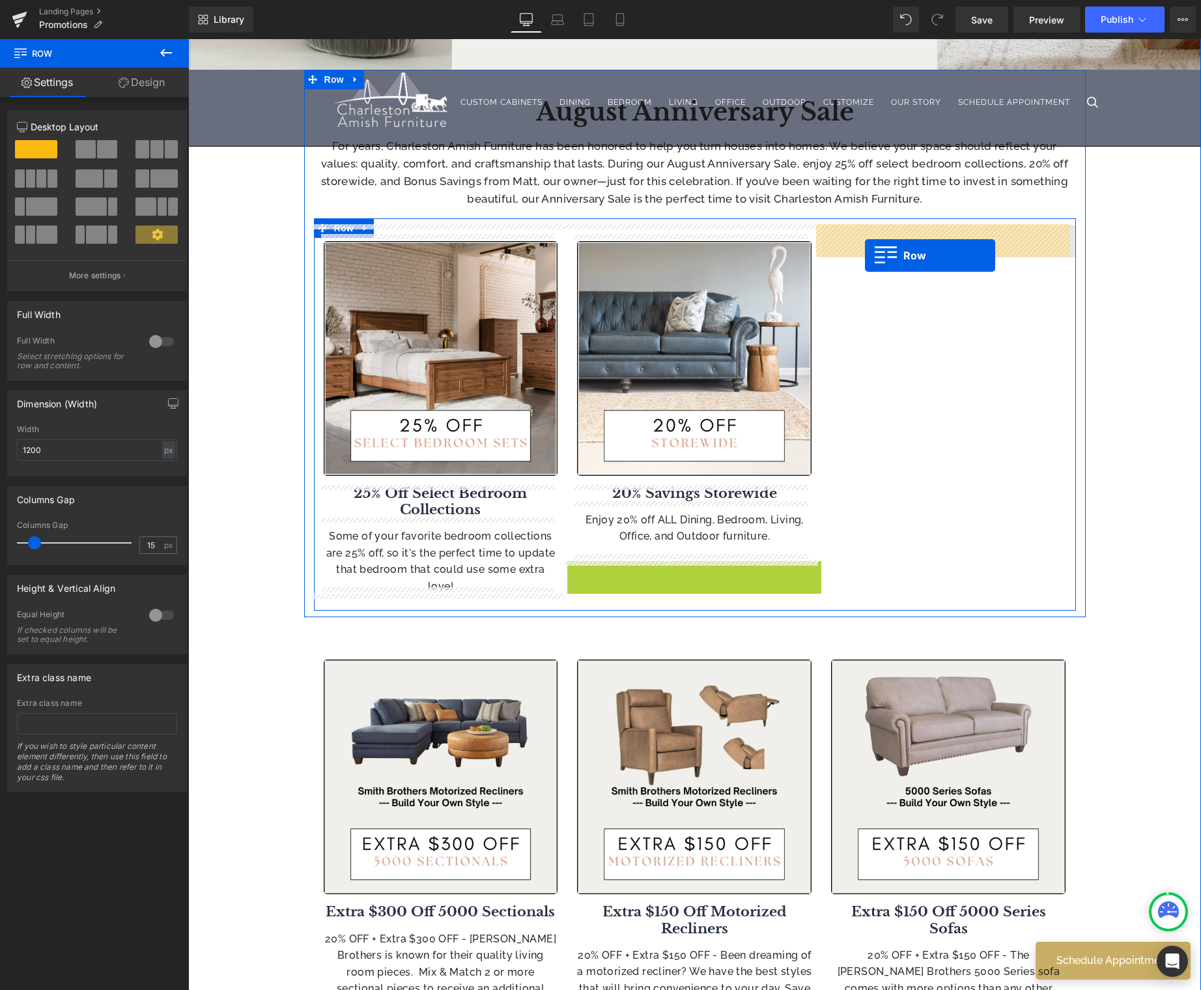
drag, startPoint x: 571, startPoint y: 577, endPoint x: 866, endPoint y: 255, distance: 437.1
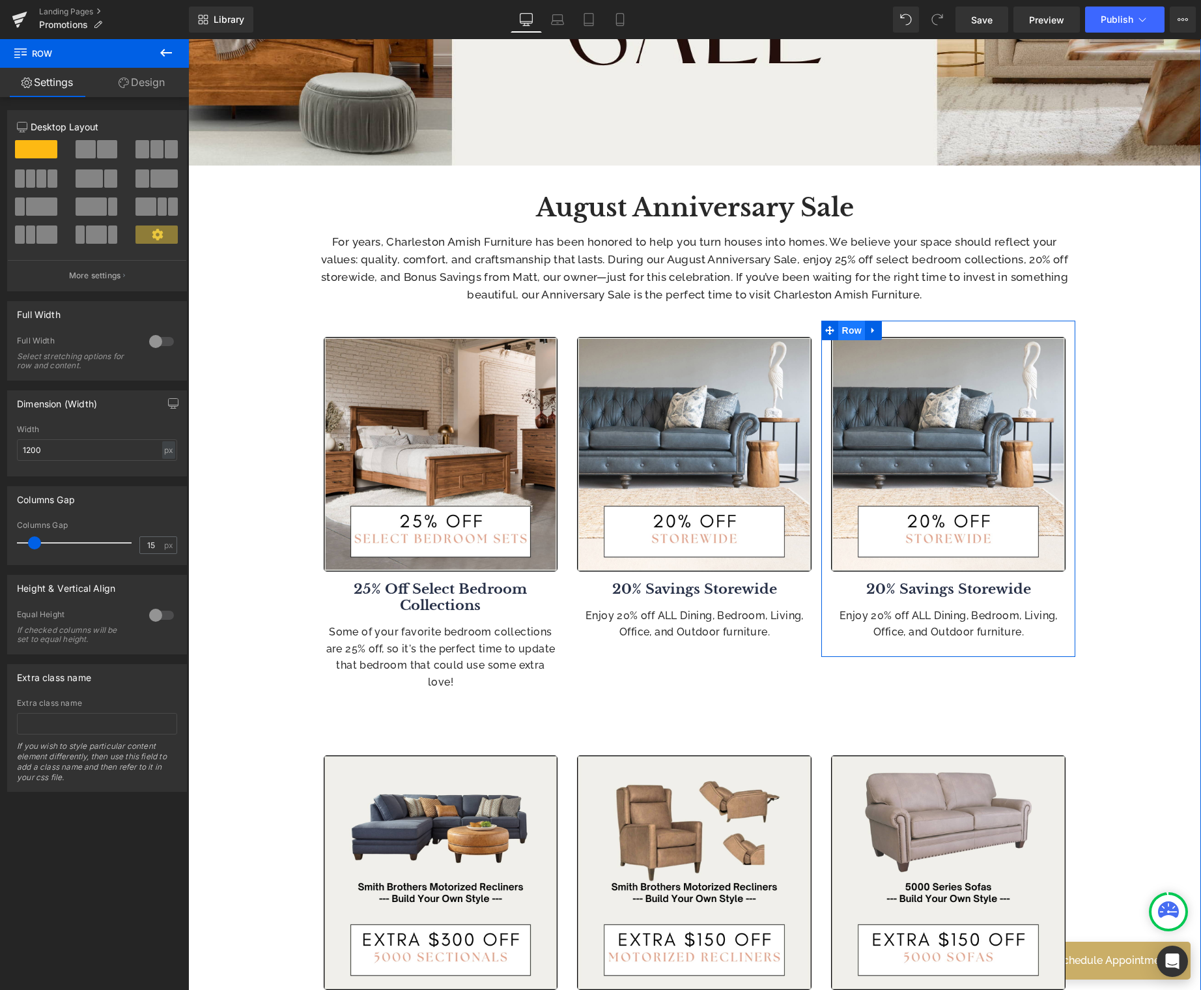
scroll to position [283, 0]
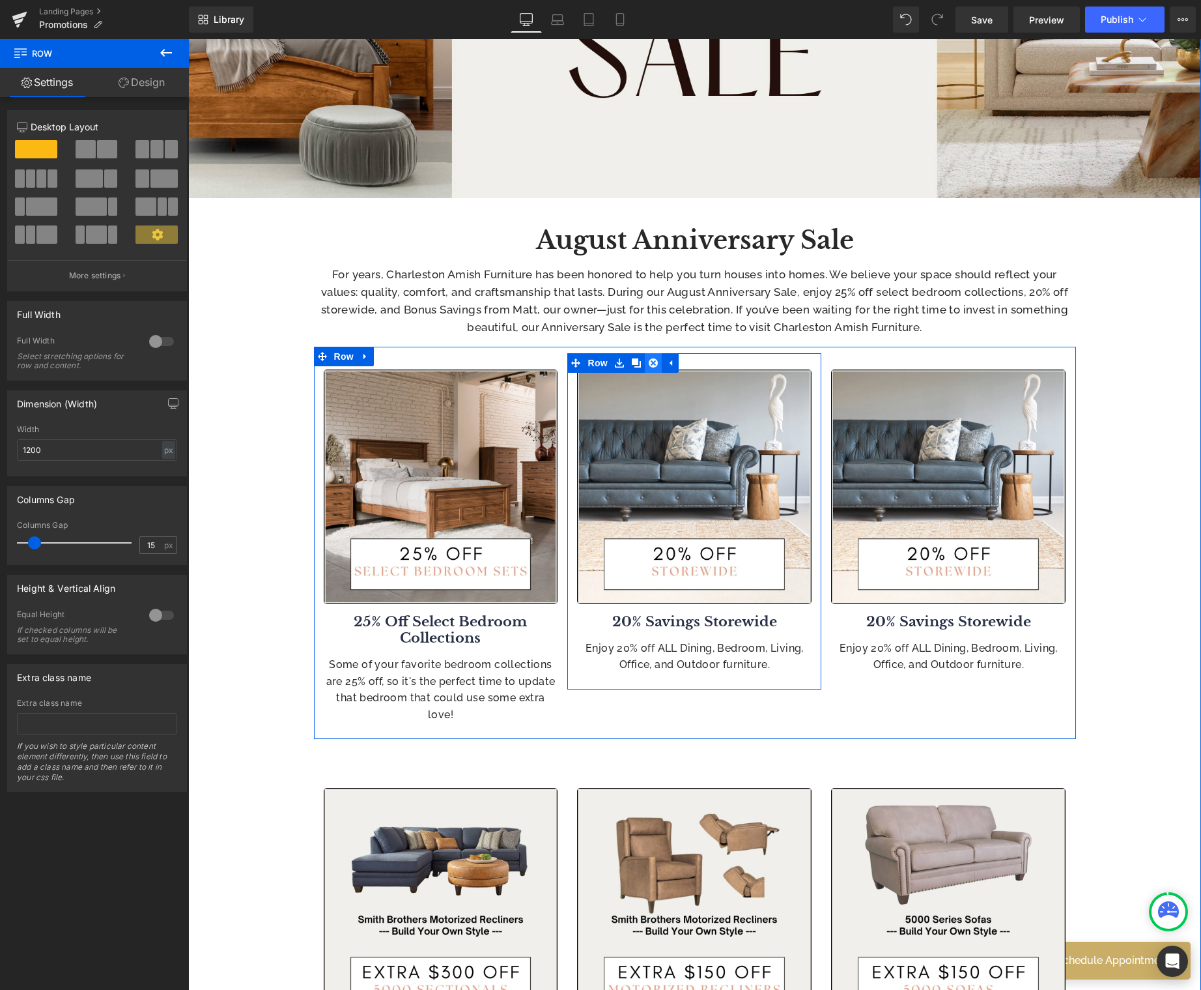
click at [649, 364] on icon at bounding box center [653, 362] width 9 height 9
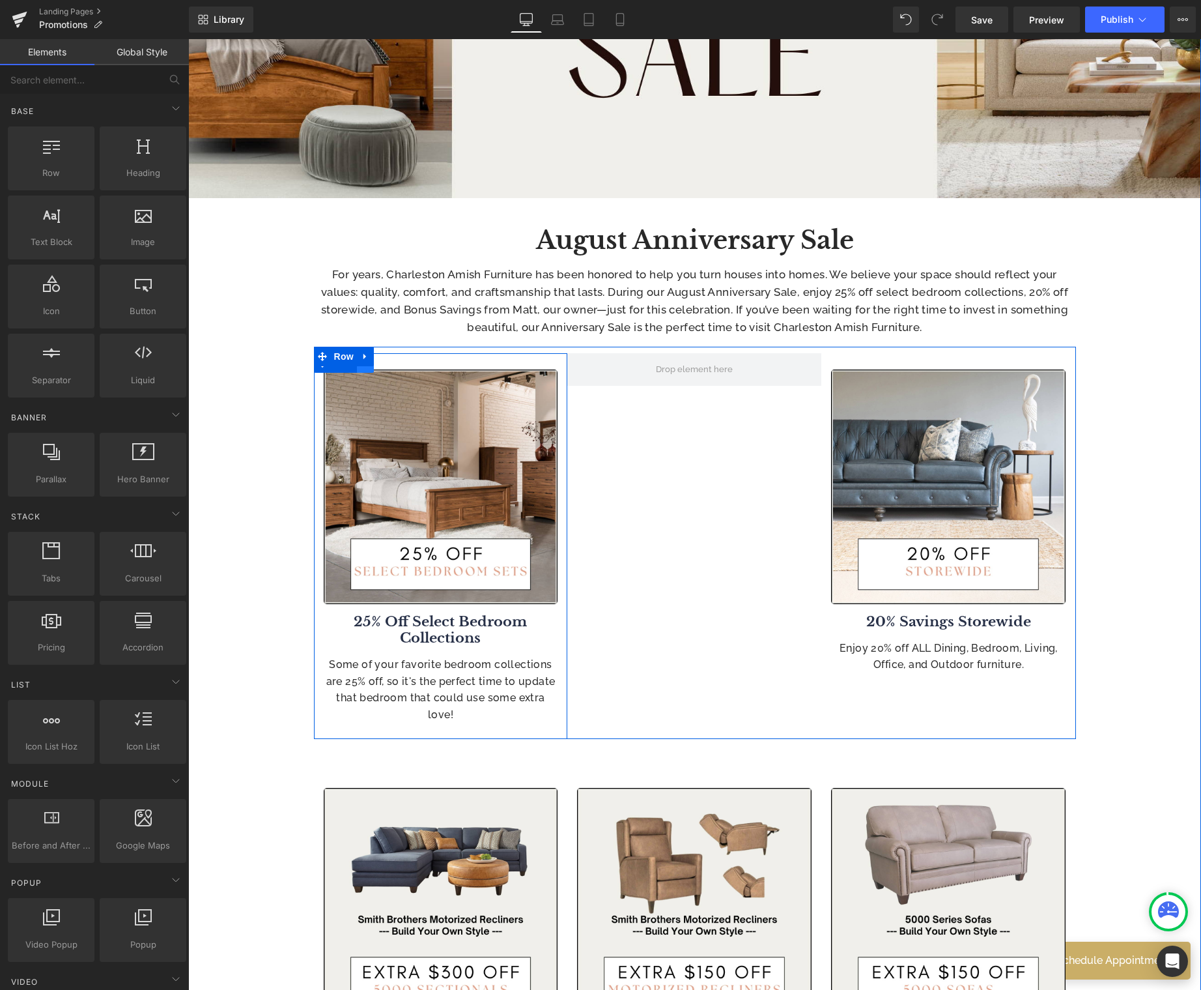
click at [360, 369] on link at bounding box center [365, 363] width 17 height 20
click at [378, 365] on icon at bounding box center [382, 362] width 9 height 9
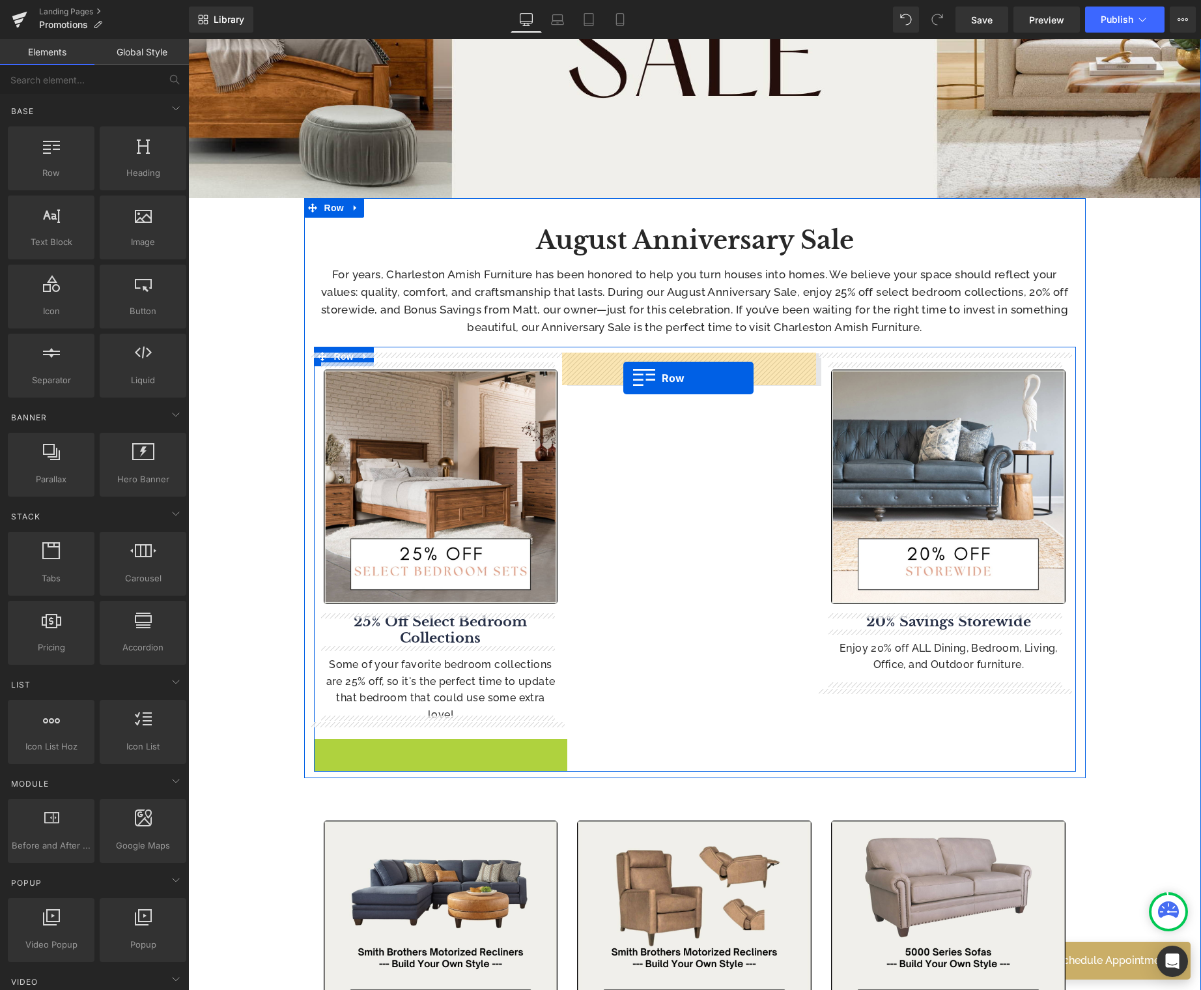
drag, startPoint x: 316, startPoint y: 735, endPoint x: 623, endPoint y: 378, distance: 471.2
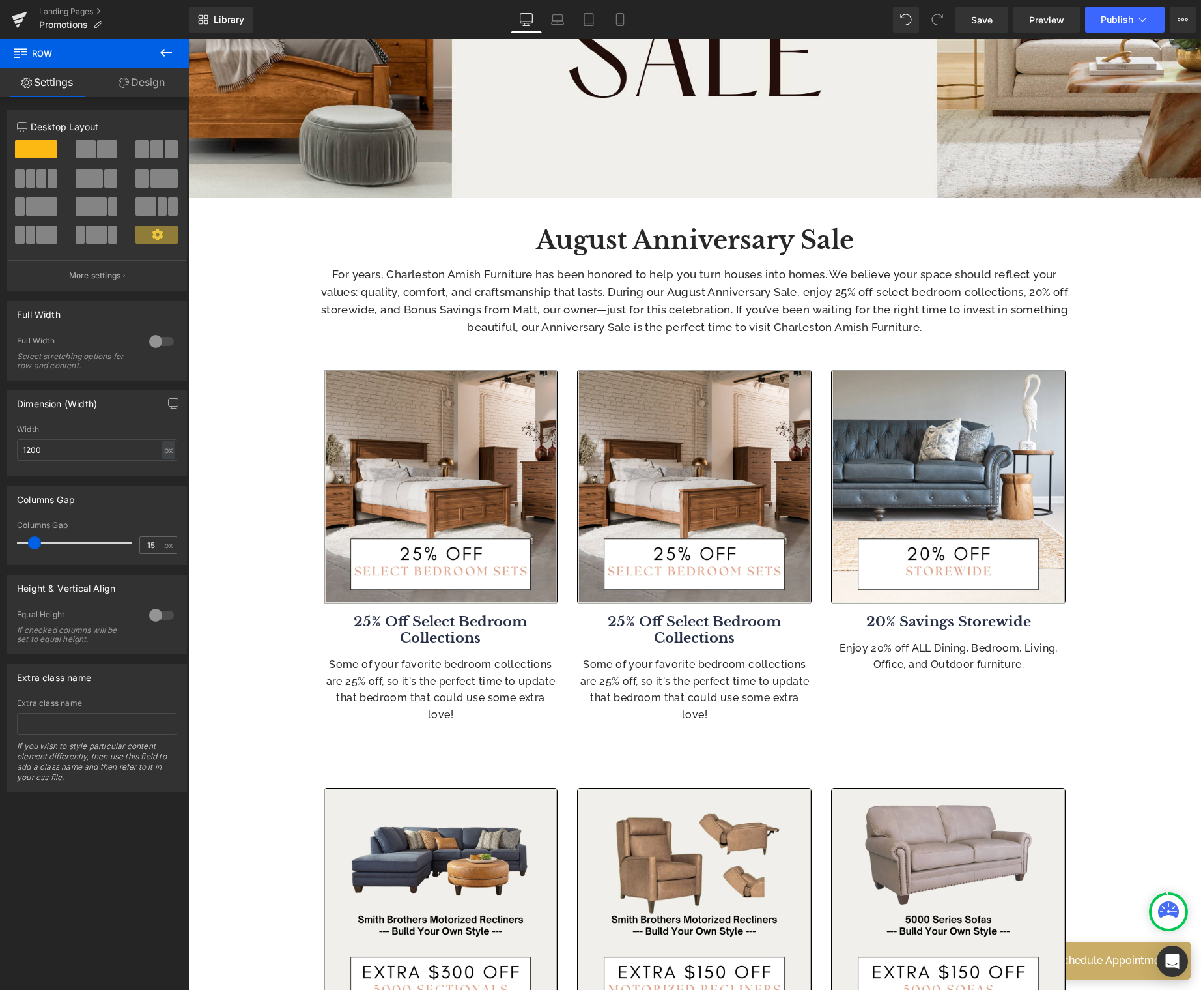
click at [464, 672] on p "Some of your favorite bedroom collections are 25% off, so it's the perfect time…" at bounding box center [441, 689] width 235 height 66
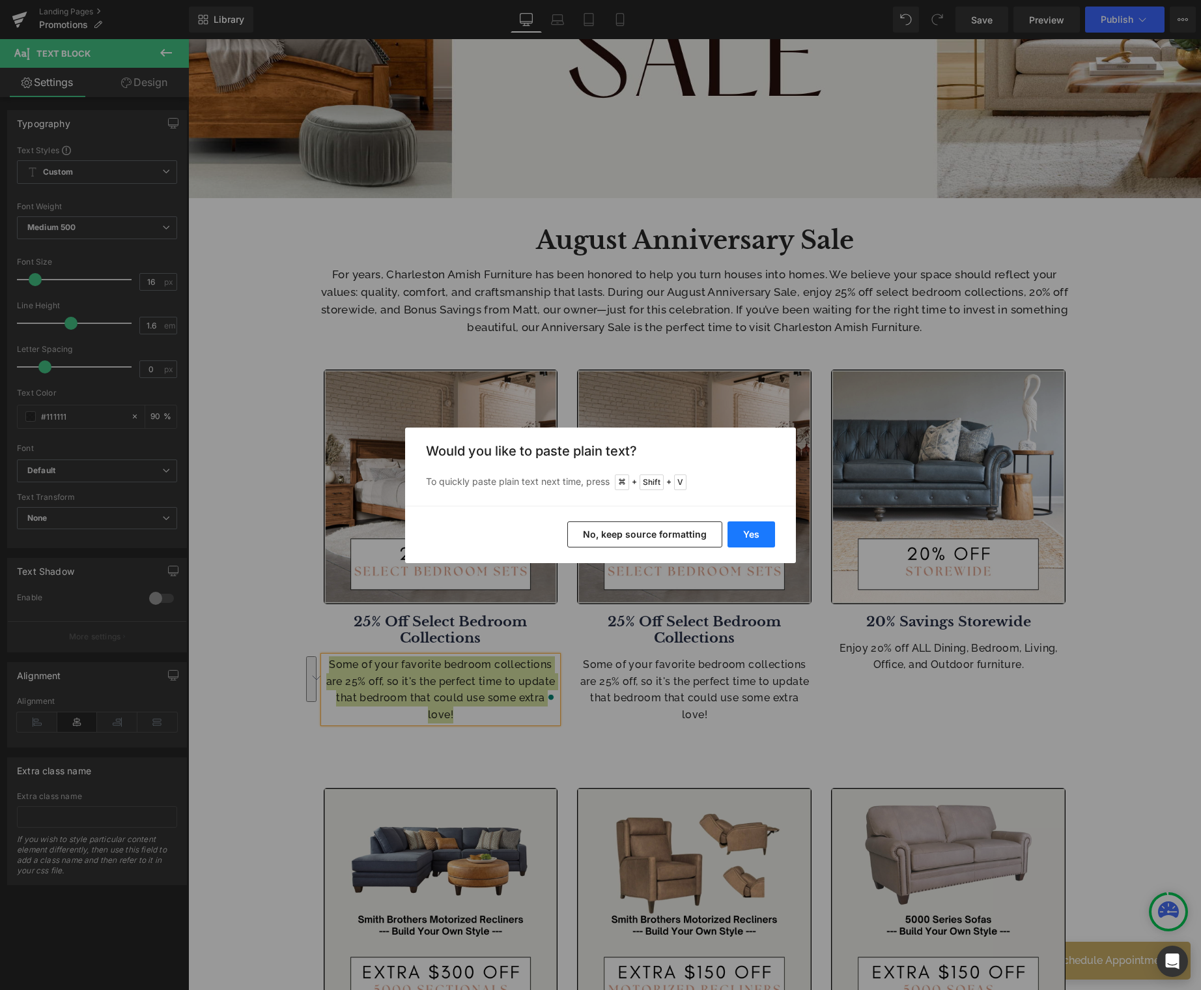
click at [758, 536] on button "Yes" at bounding box center [752, 534] width 48 height 26
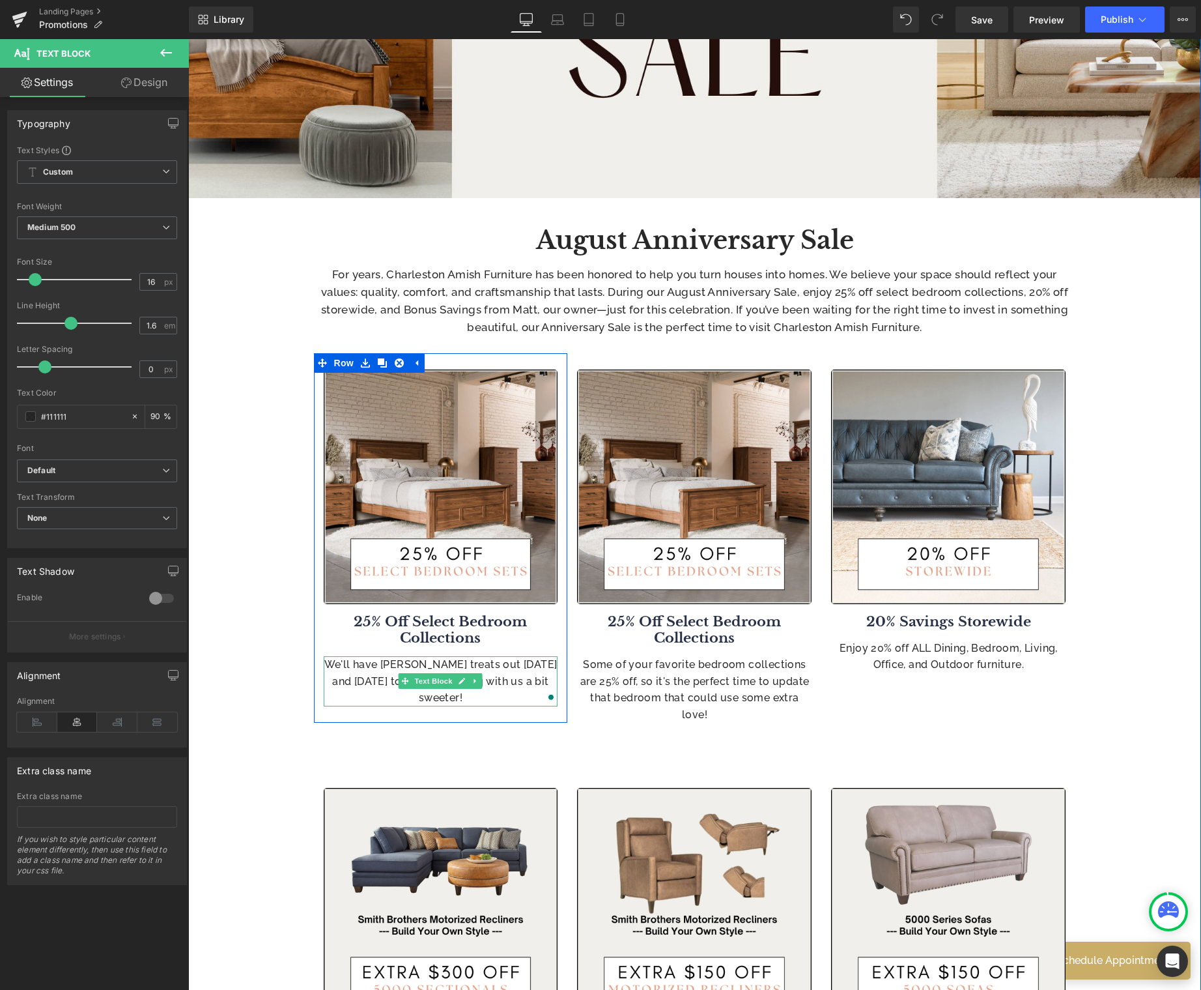
click at [492, 695] on p "We'll have [PERSON_NAME] treats out [DATE] and [DATE] to make shopping with us …" at bounding box center [441, 681] width 235 height 50
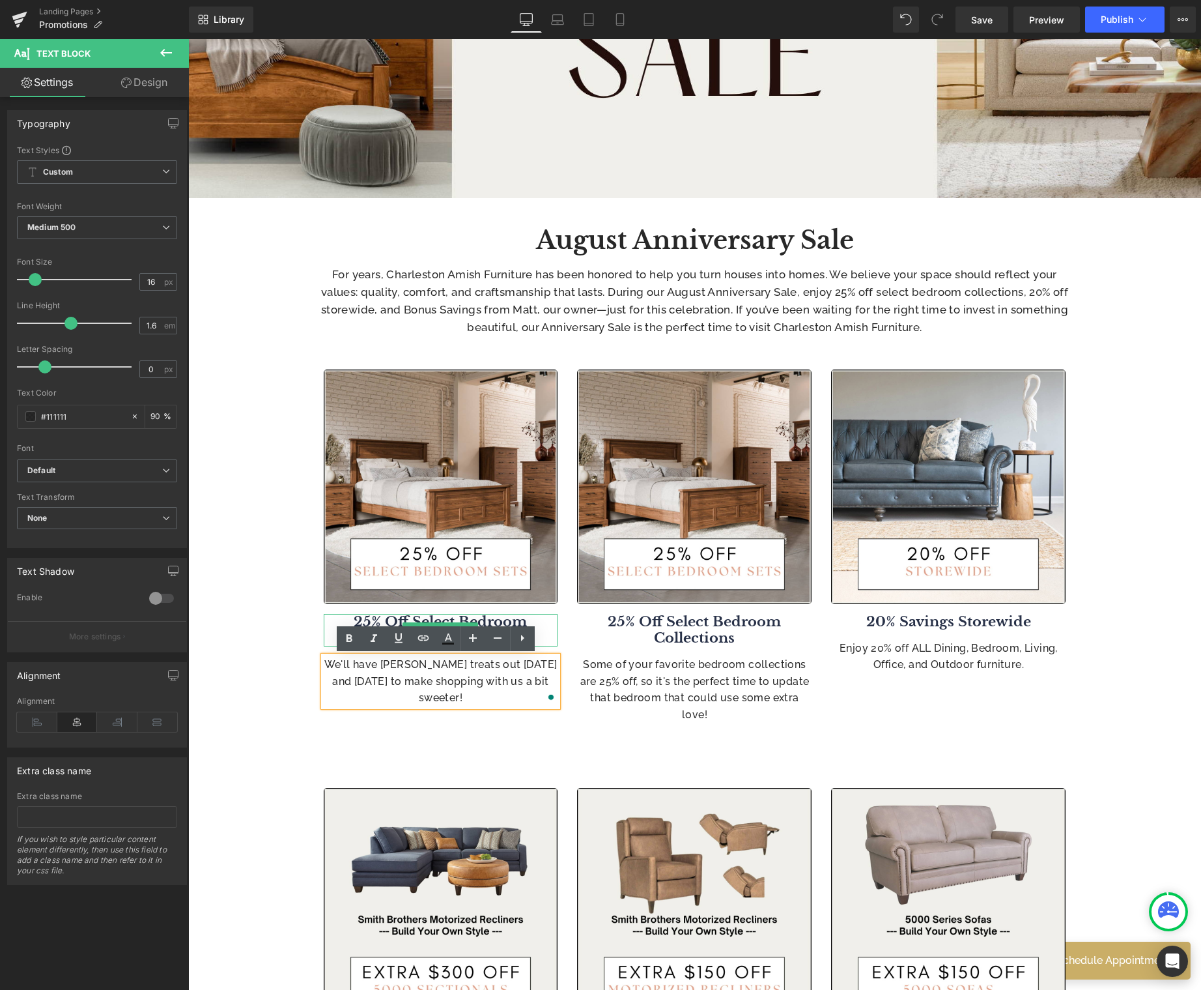
click at [511, 620] on b "25% Off Select Bedroom Collections" at bounding box center [440, 629] width 173 height 33
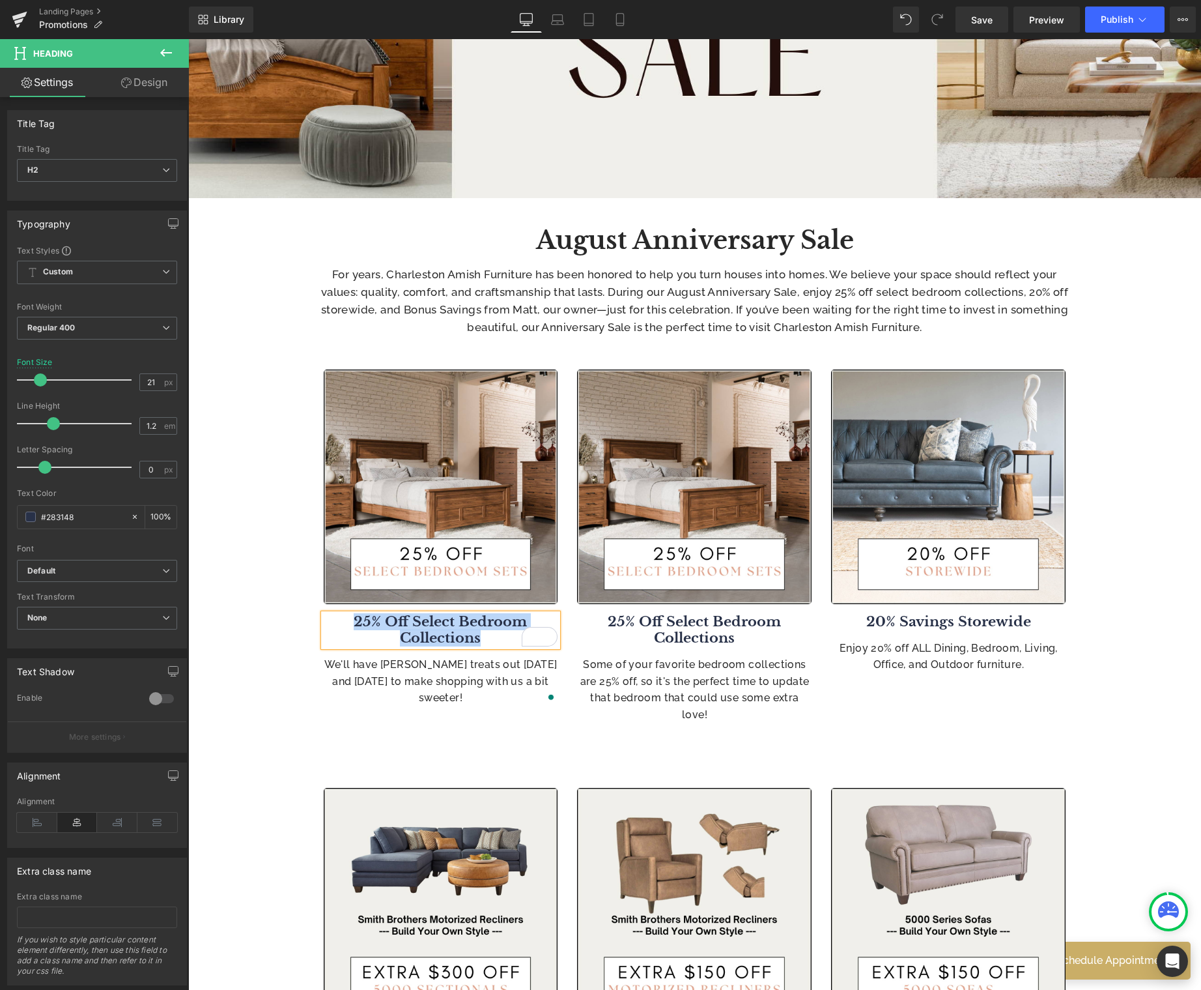
paste div "To enrich screen reader interactions, please activate Accessibility in Grammarl…"
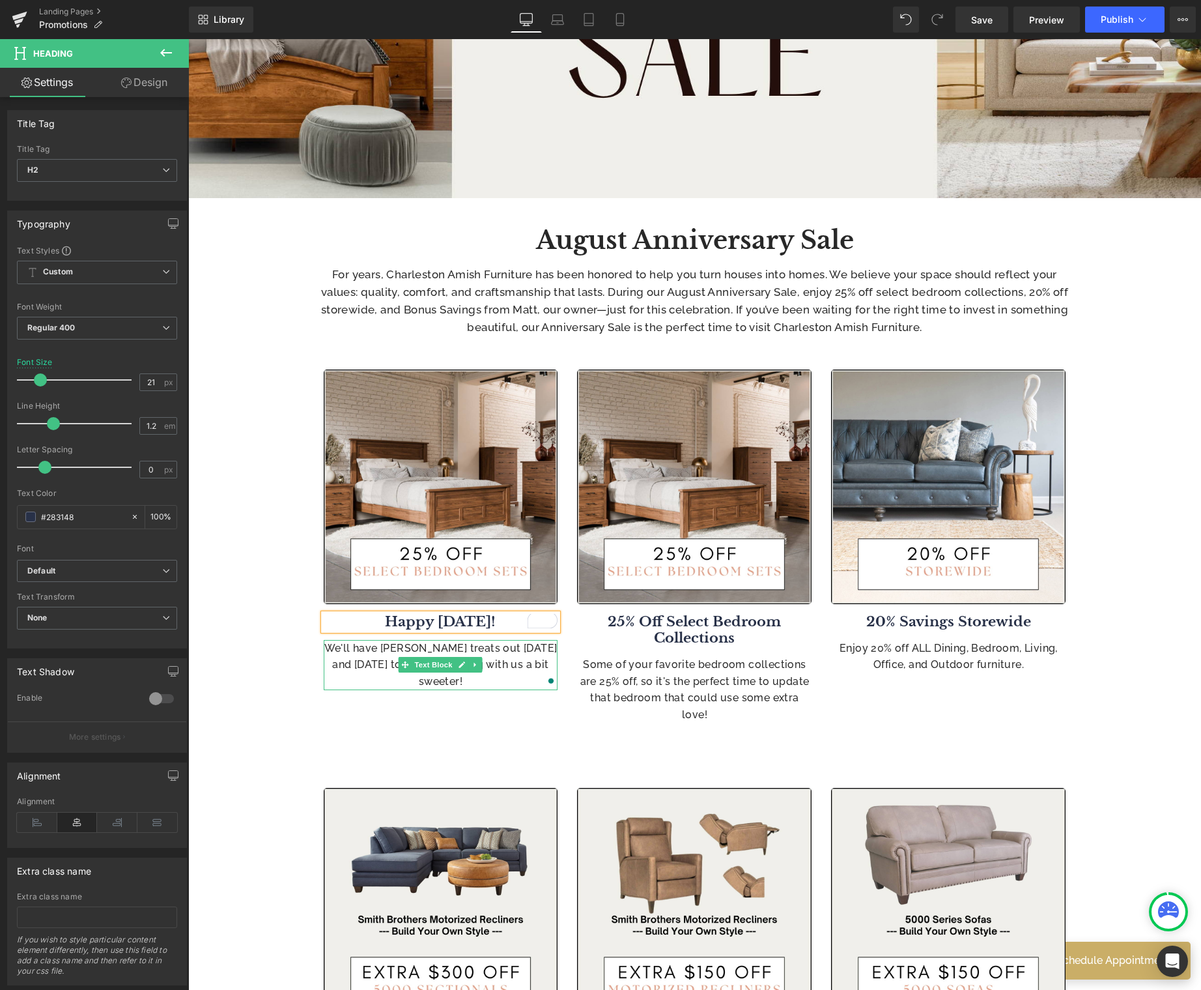
click at [488, 681] on p "We'll have [PERSON_NAME] treats out [DATE] and [DATE] to make shopping with us …" at bounding box center [441, 665] width 235 height 50
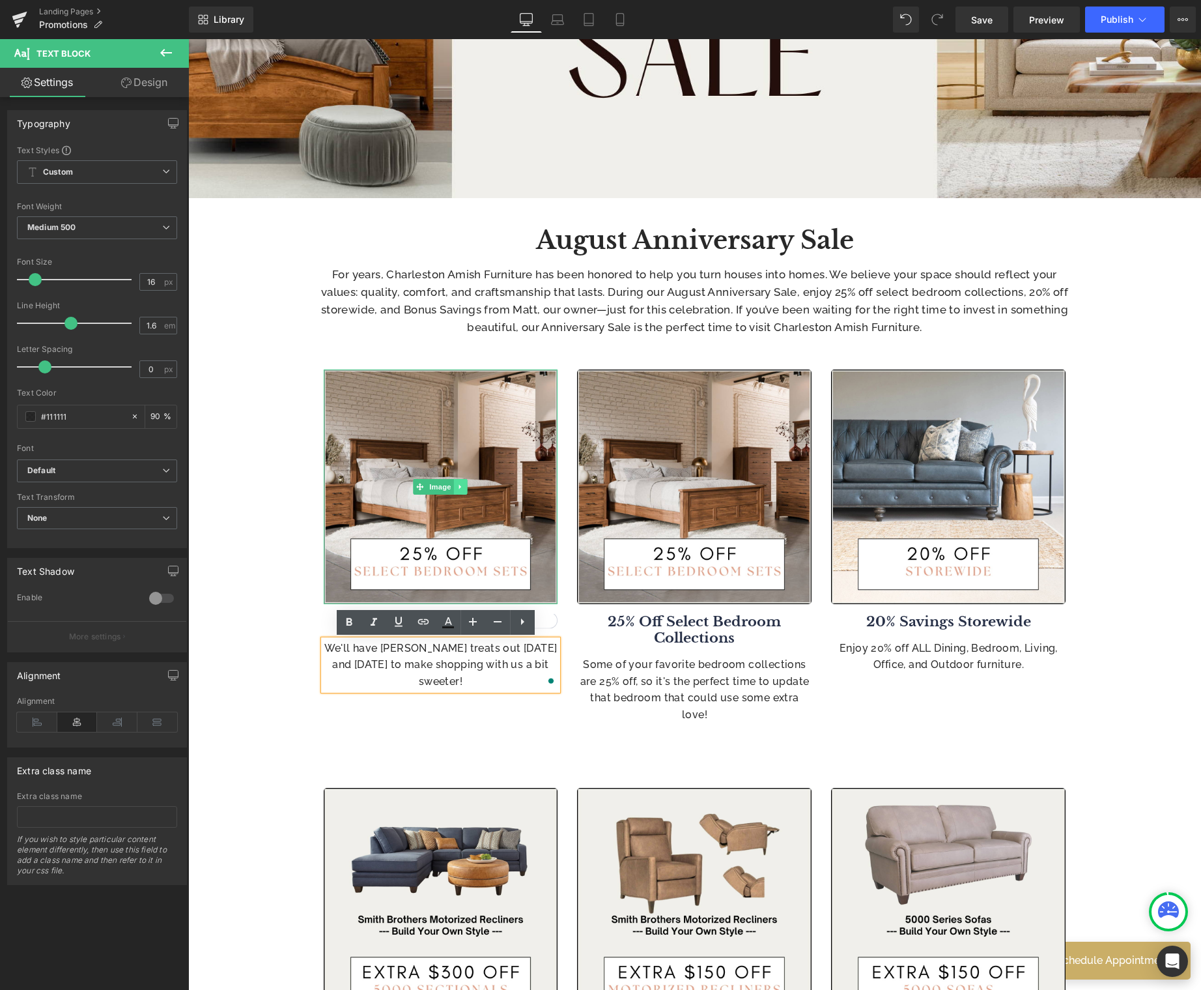
click at [459, 486] on icon at bounding box center [460, 486] width 2 height 5
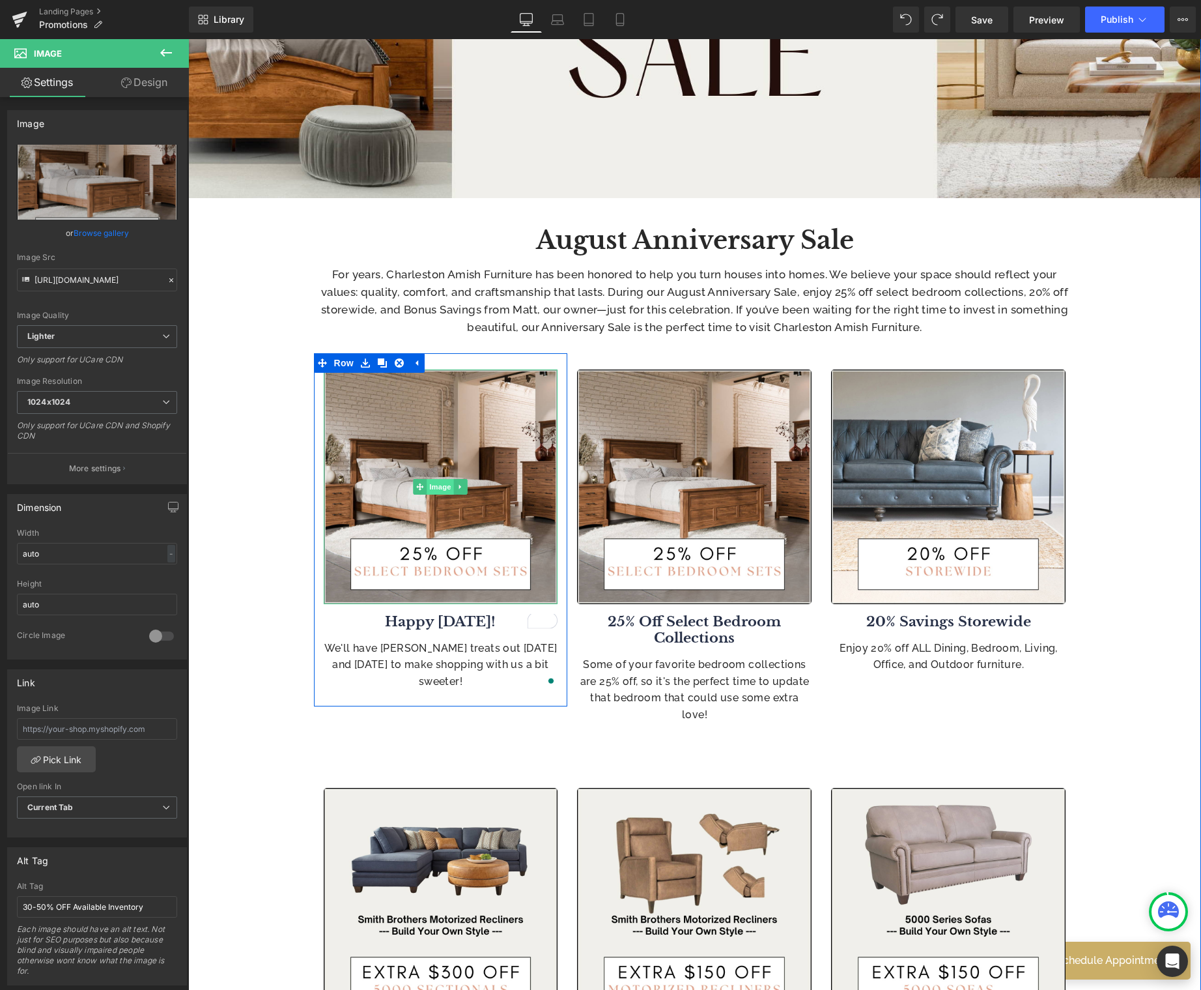
click at [436, 488] on span "Image" at bounding box center [440, 487] width 27 height 16
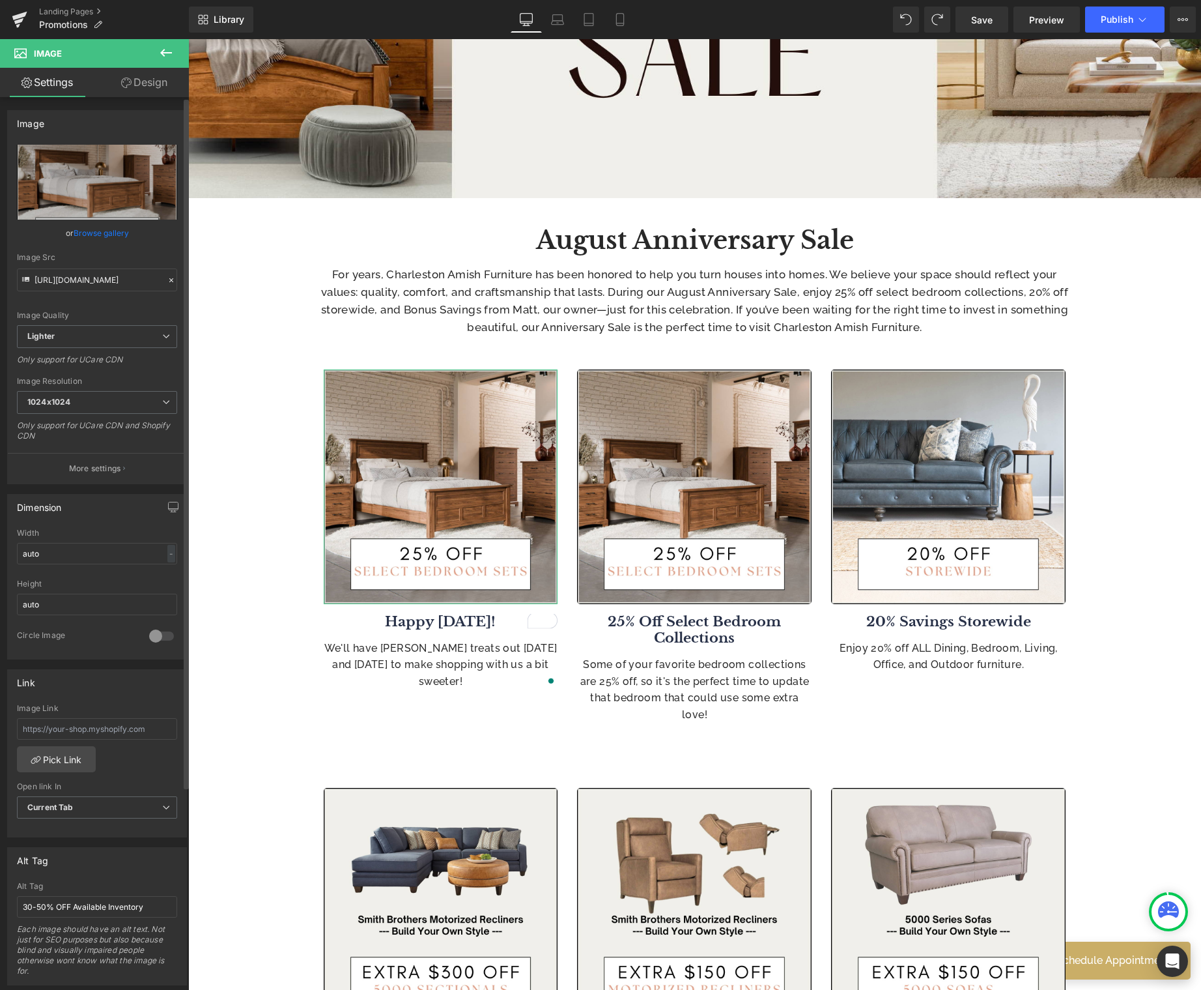
click at [95, 232] on link "Browse gallery" at bounding box center [101, 232] width 55 height 23
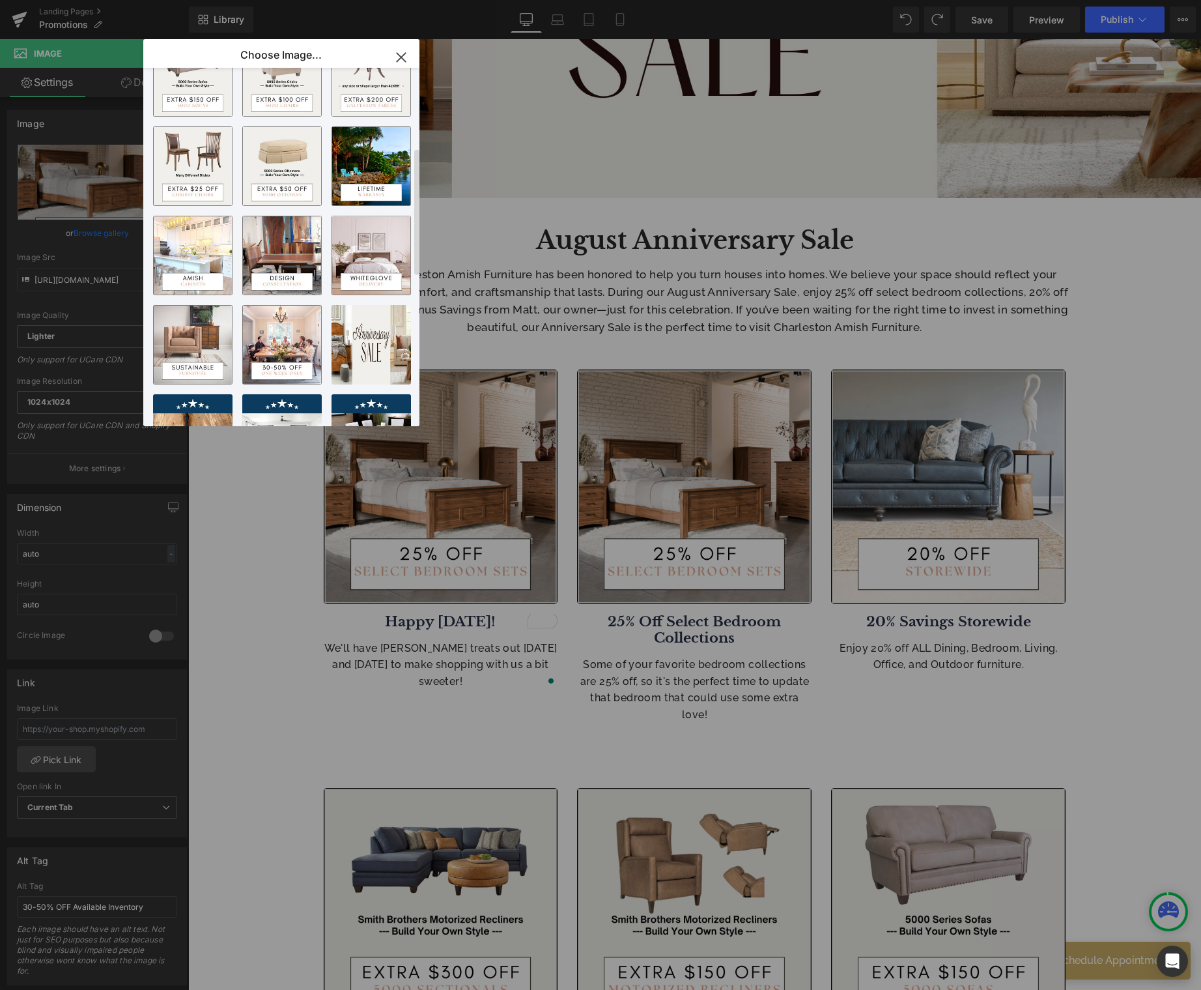
scroll to position [0, 0]
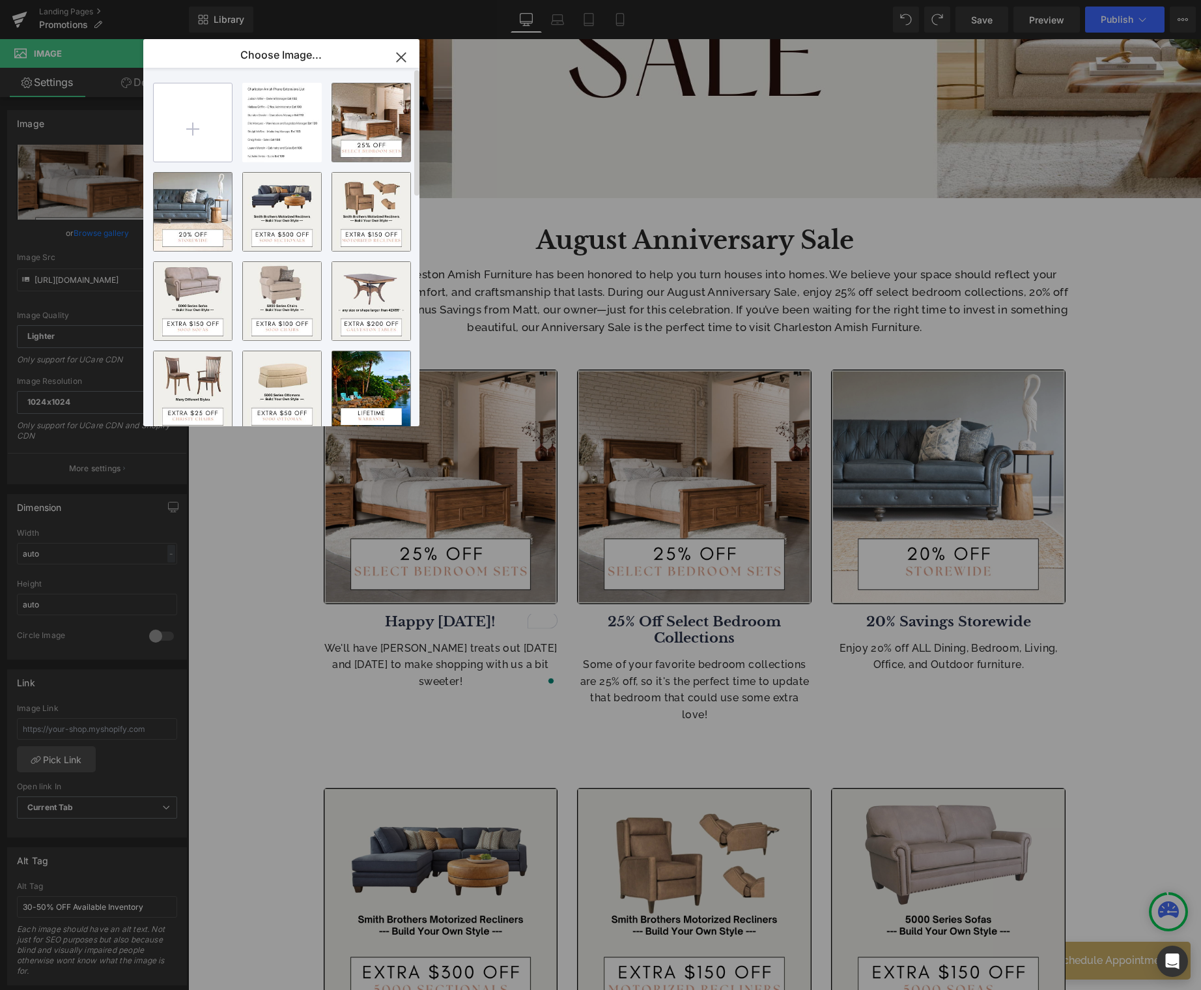
click at [188, 132] on input "file" at bounding box center [193, 122] width 78 height 78
type input "C:\fakepath\18.jpg"
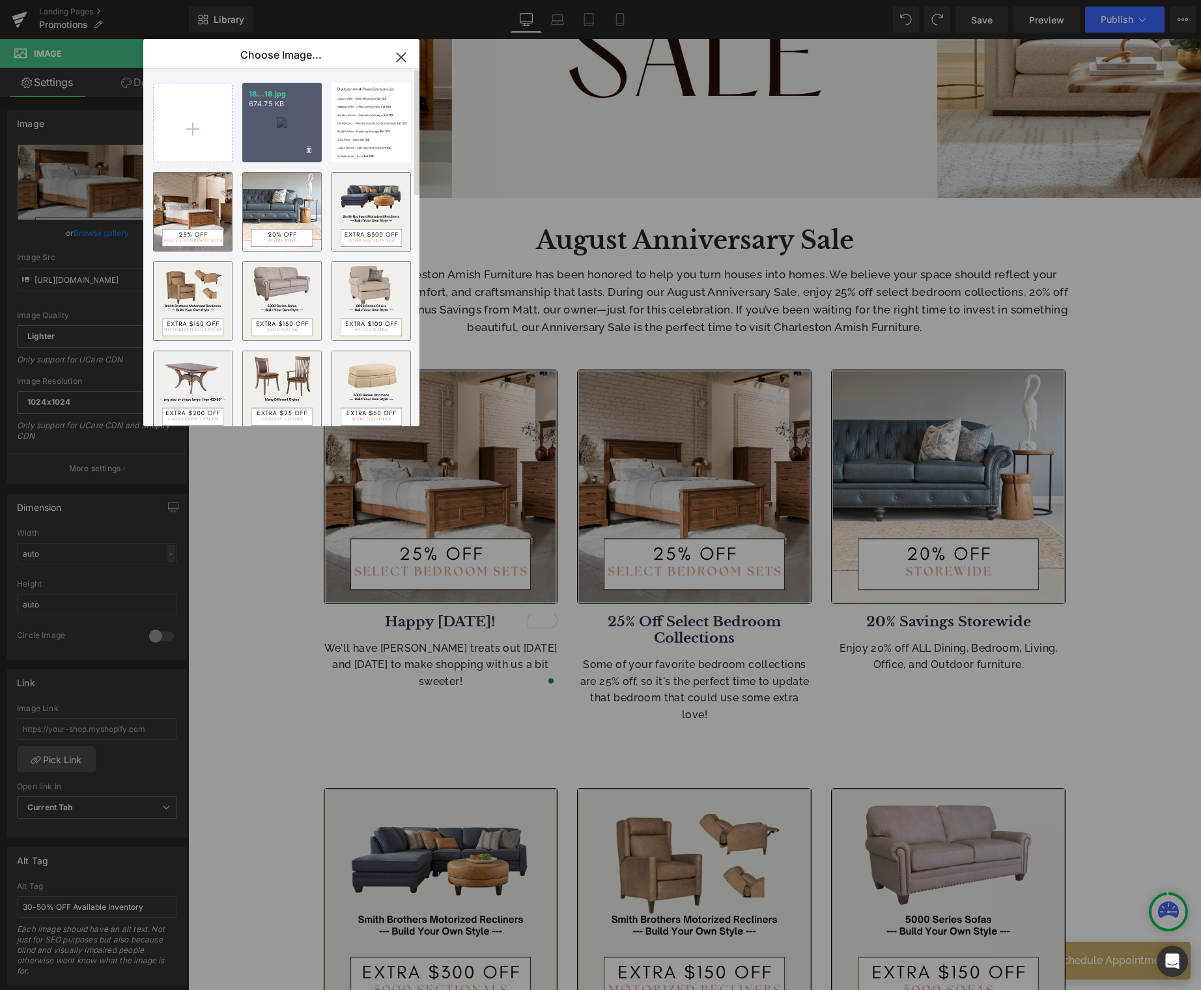
click at [274, 113] on div "18...18.jpg 674.75 KB" at bounding box center [281, 122] width 79 height 79
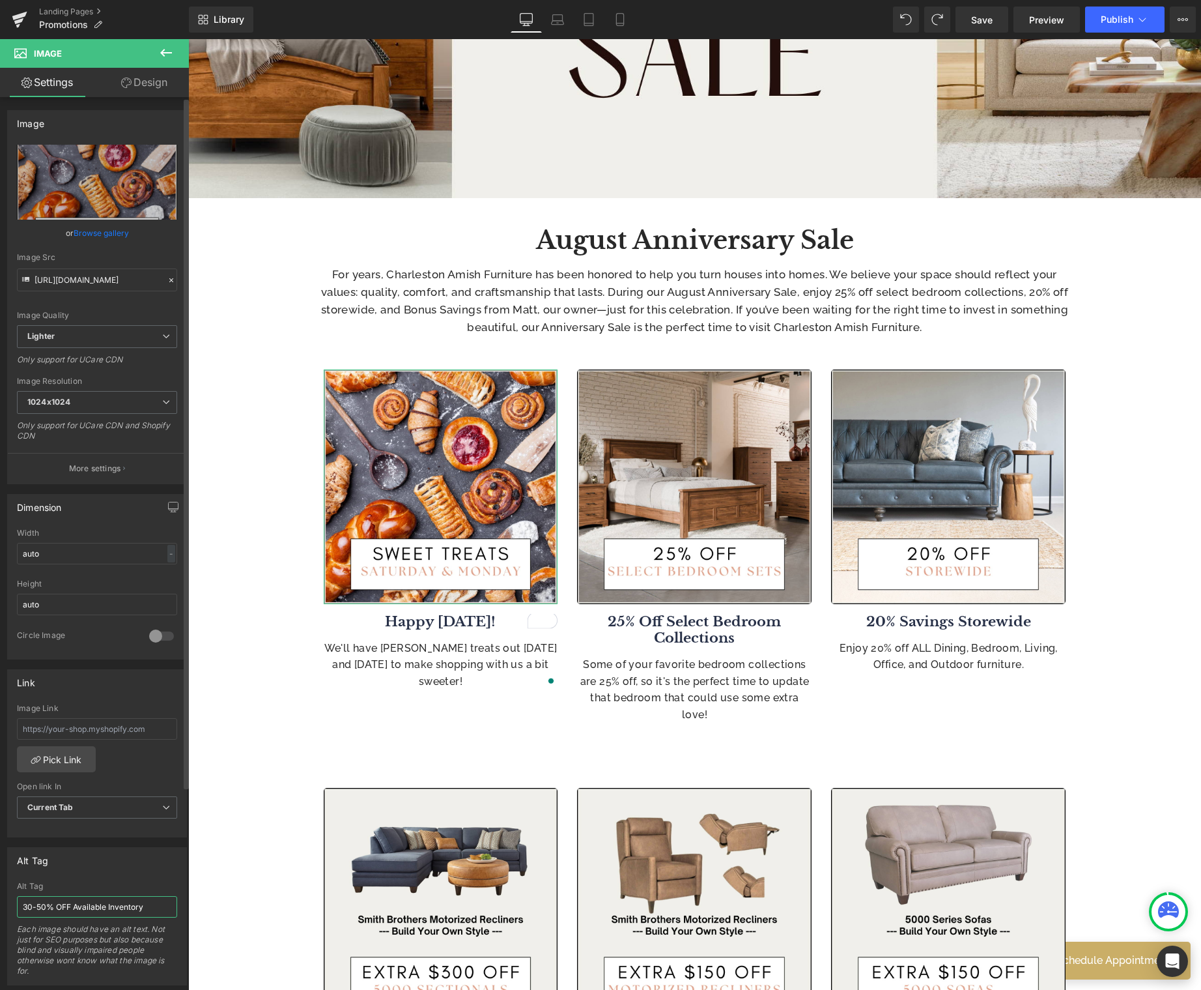
click at [95, 905] on input "30-50% OFF Available Inventory" at bounding box center [97, 906] width 160 height 21
click at [95, 906] on input "30-50% OFF Available Inventory" at bounding box center [97, 906] width 160 height 21
type input "[DATE] Sweet Treats"
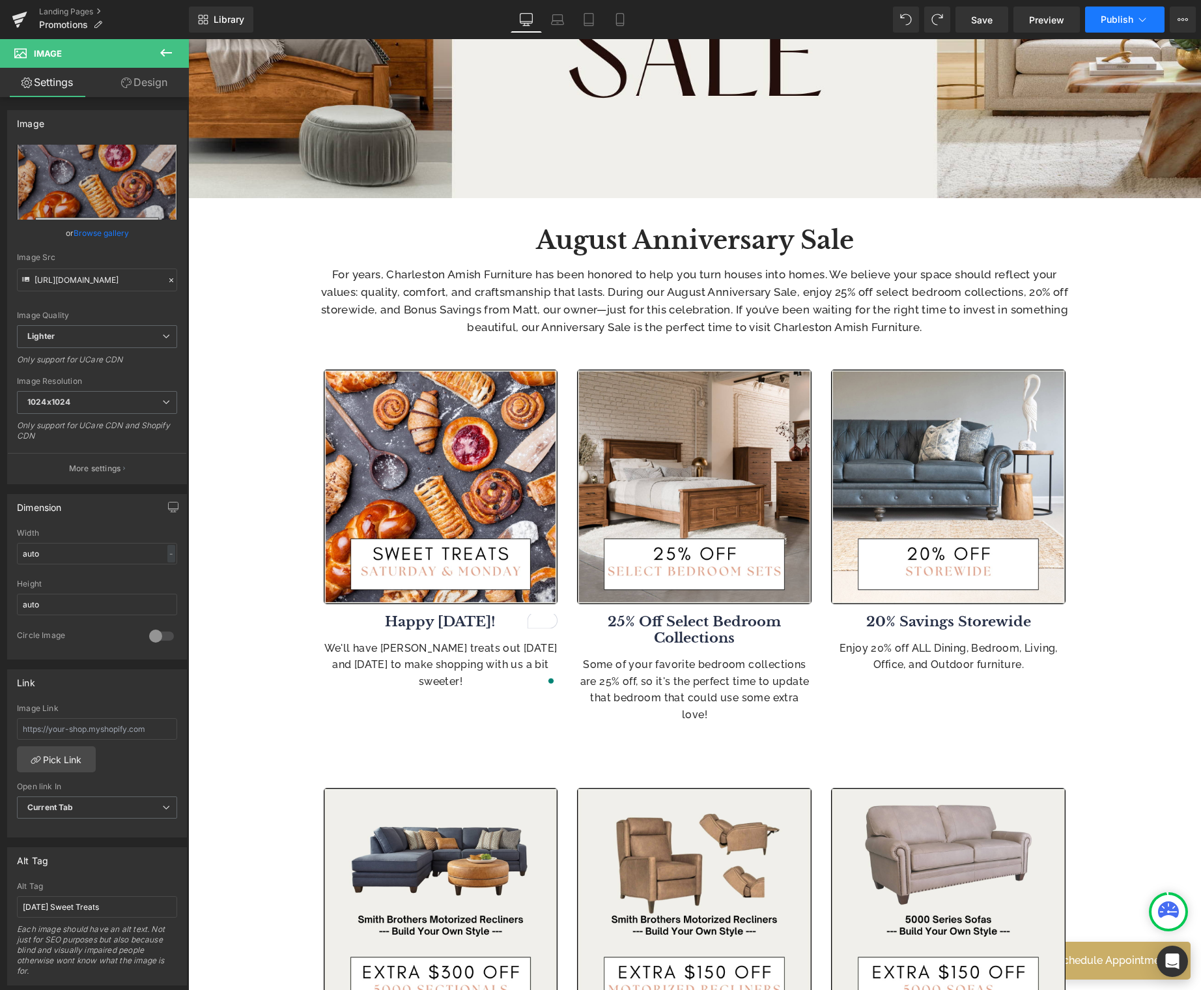
click at [1113, 16] on span "Publish" at bounding box center [1117, 19] width 33 height 10
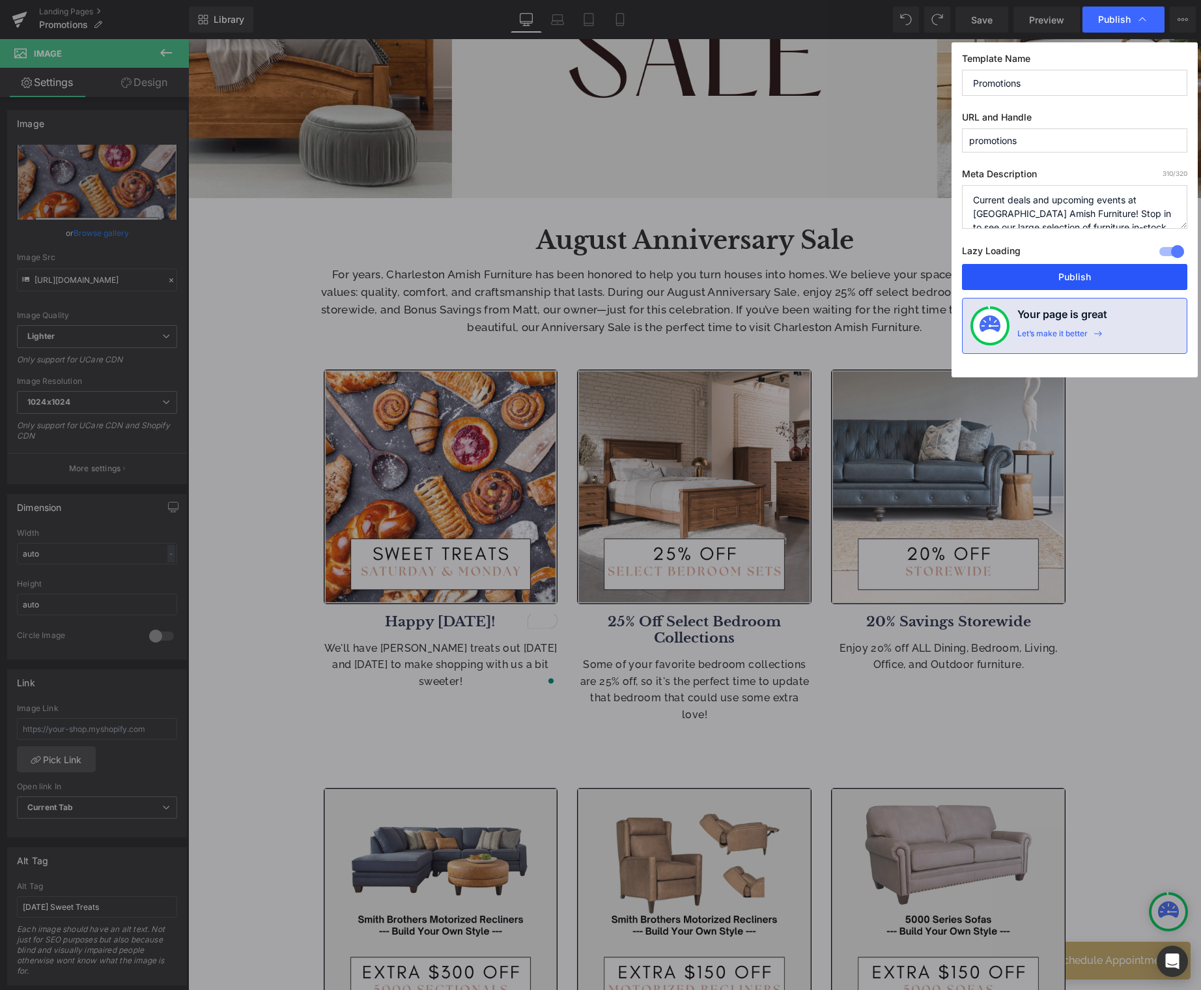
click at [1087, 279] on button "Publish" at bounding box center [1074, 277] width 225 height 26
